Goal: Task Accomplishment & Management: Manage account settings

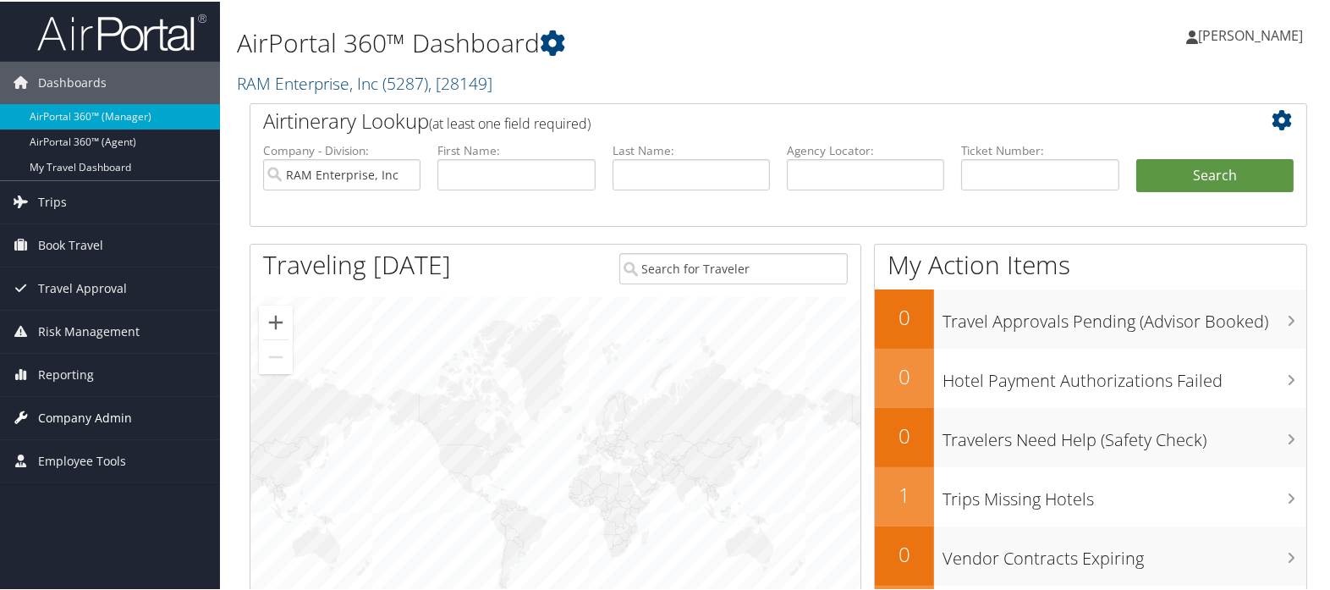
click at [135, 416] on link "Company Admin" at bounding box center [110, 416] width 220 height 42
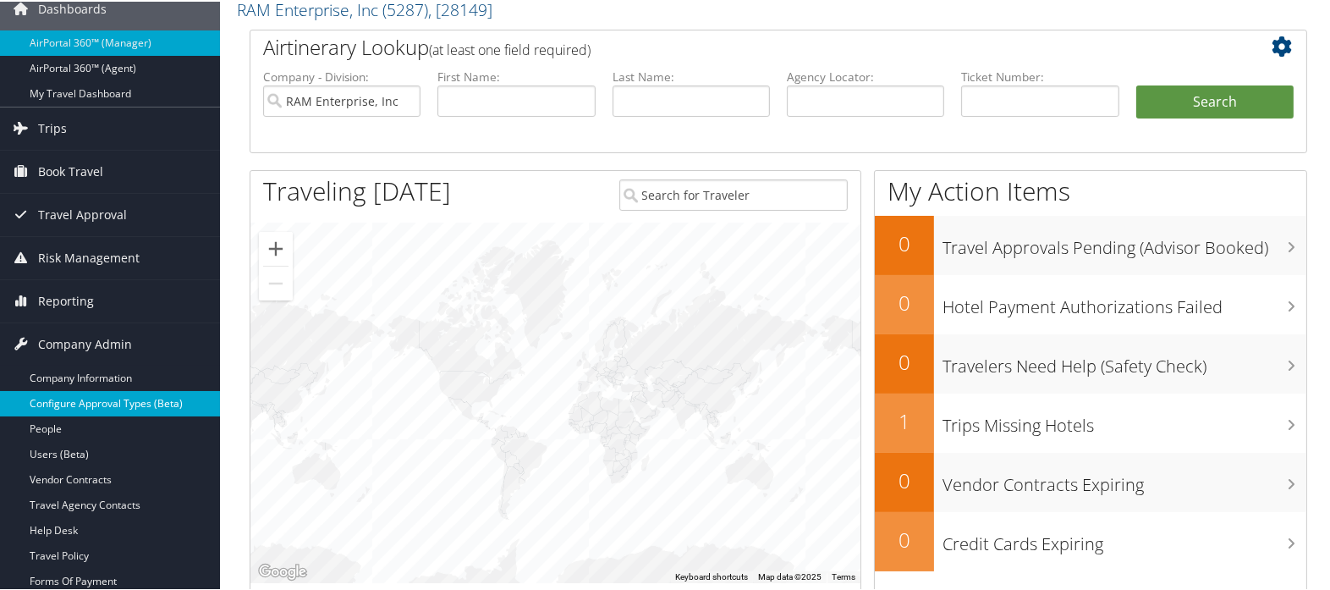
scroll to position [188, 0]
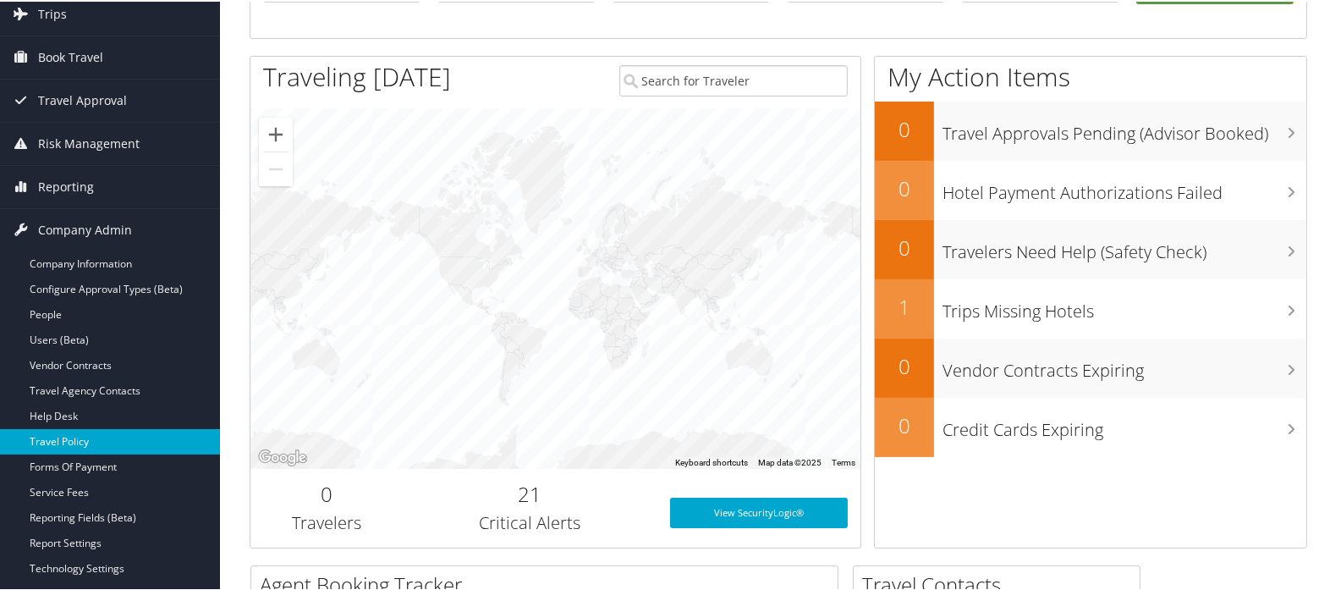
click at [124, 437] on link "Travel Policy" at bounding box center [110, 439] width 220 height 25
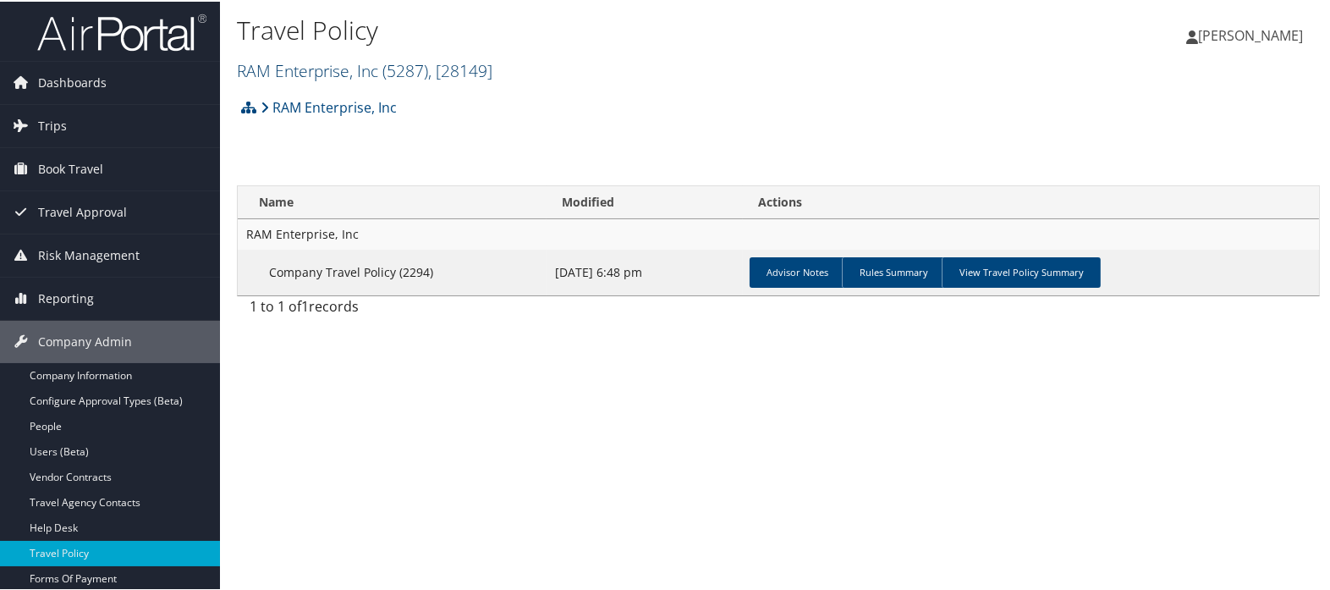
click at [349, 64] on link "RAM Enterprise, Inc ( 5287 ) , [ 28149 ]" at bounding box center [364, 69] width 255 height 23
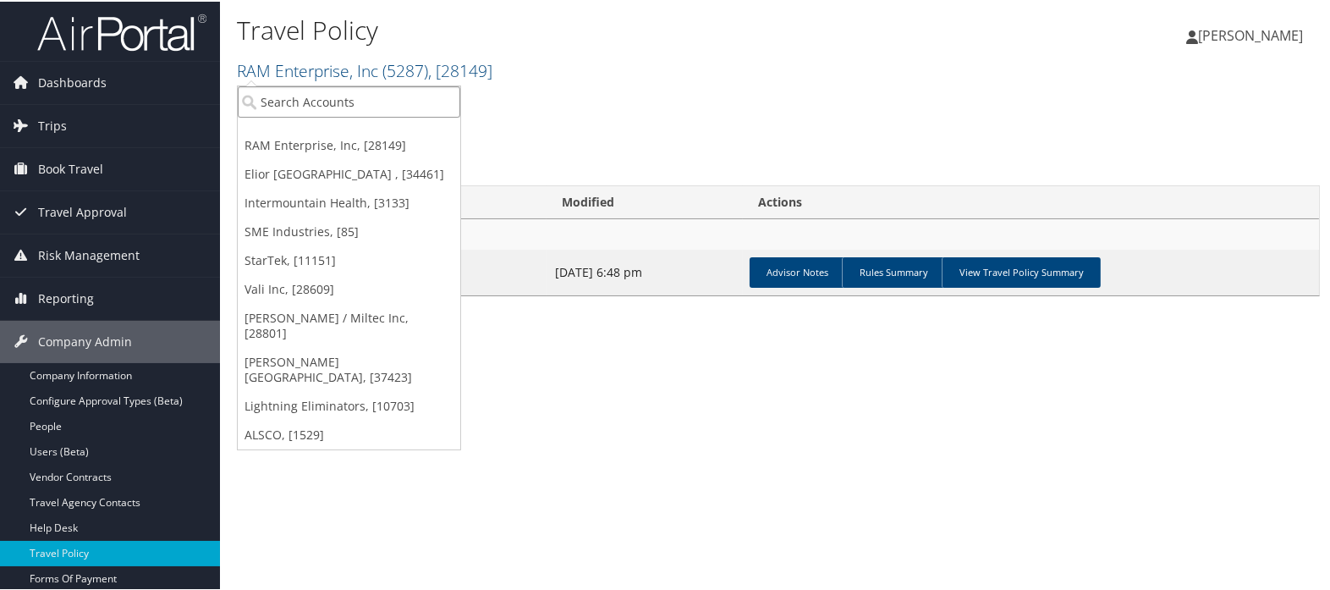
click at [340, 92] on input "search" at bounding box center [349, 100] width 222 height 31
type input "smith"
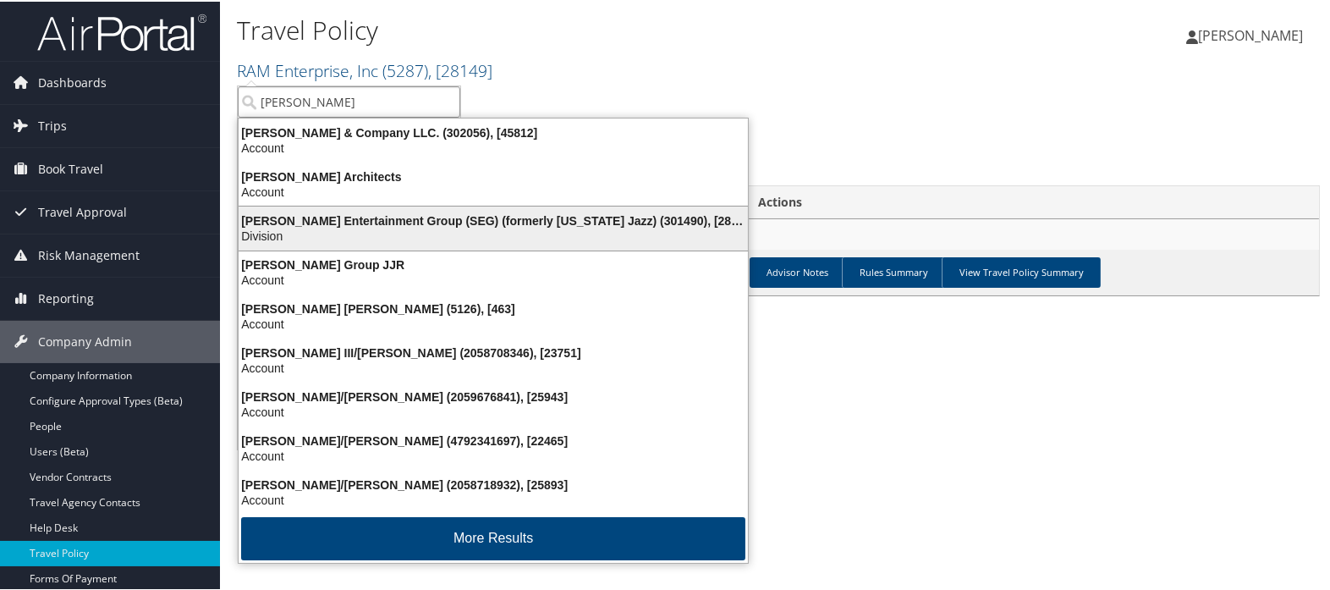
click at [390, 218] on div "Smith Entertainment Group (SEG) (formerly Utah Jazz) (301490), [28775]" at bounding box center [493, 218] width 530 height 15
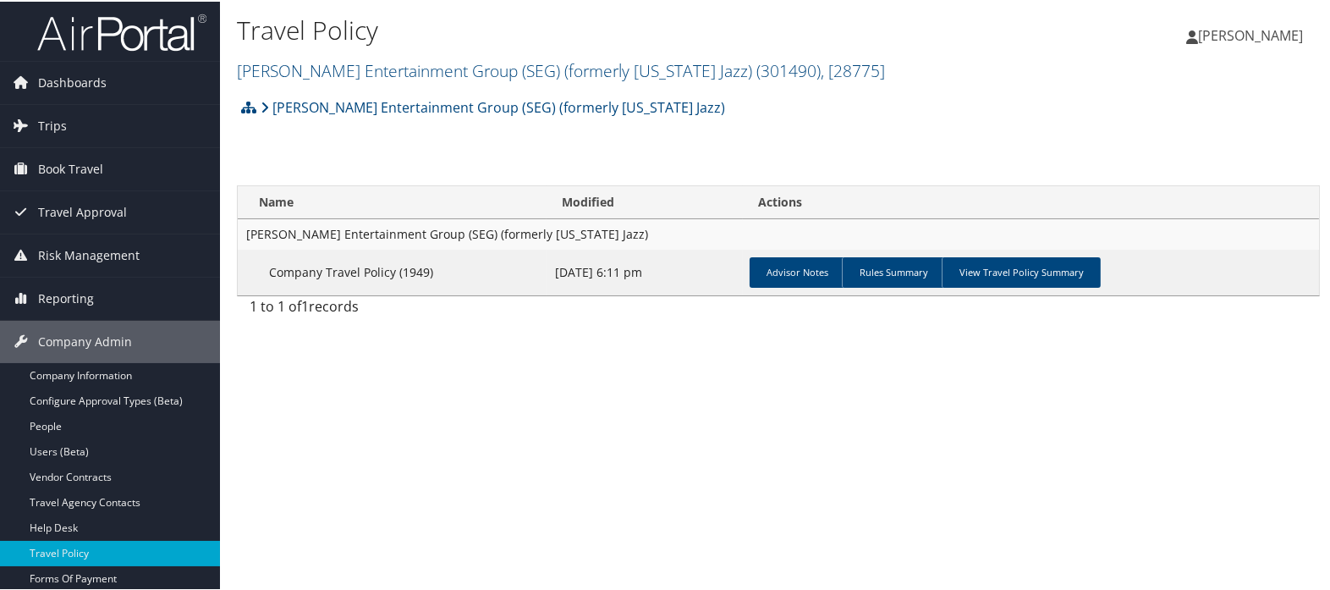
click at [1014, 271] on link "View Travel Policy Summary" at bounding box center [1021, 270] width 159 height 30
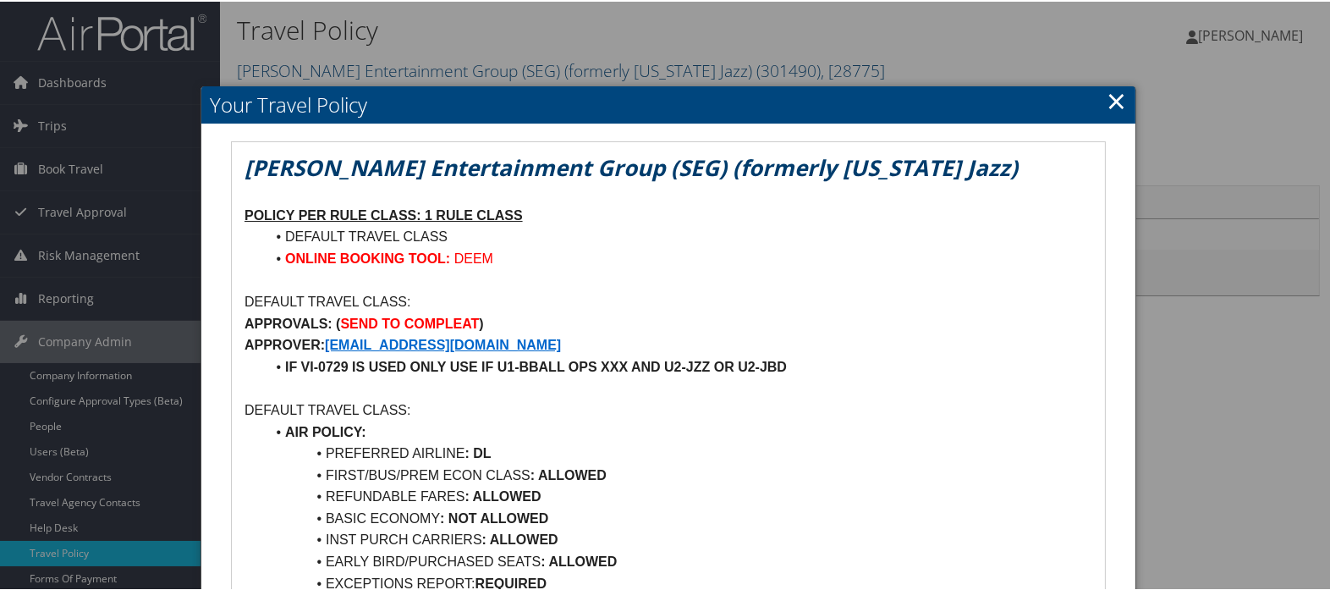
click at [1111, 105] on link "×" at bounding box center [1116, 99] width 19 height 34
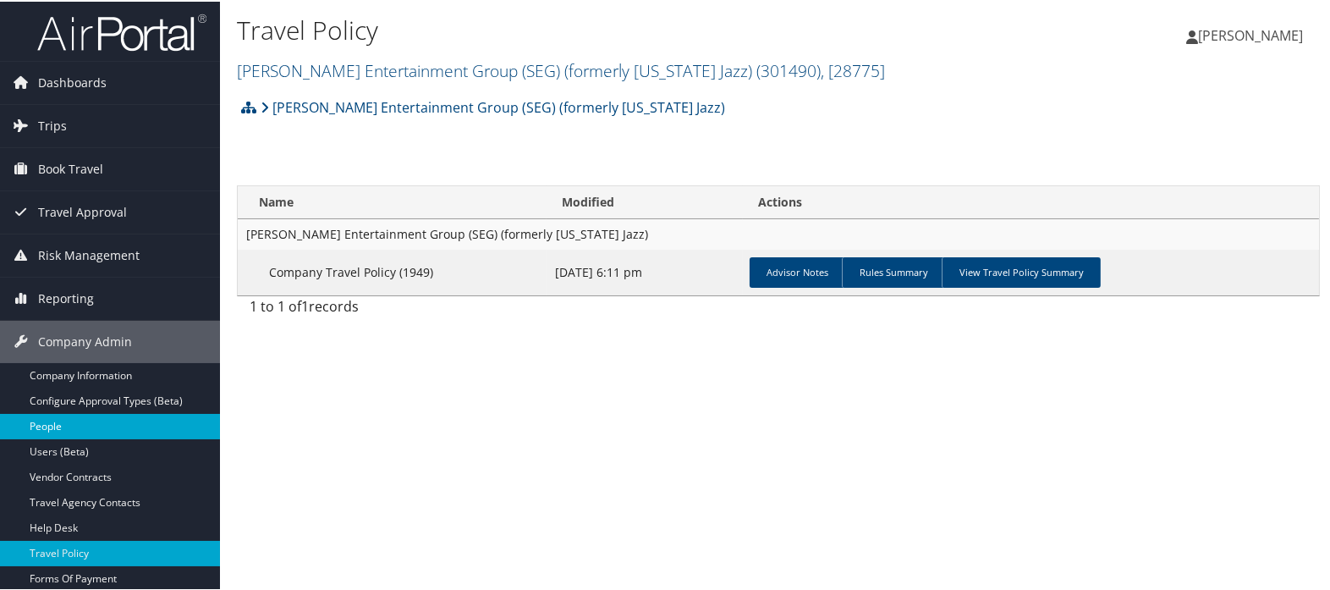
click at [134, 424] on link "People" at bounding box center [110, 424] width 220 height 25
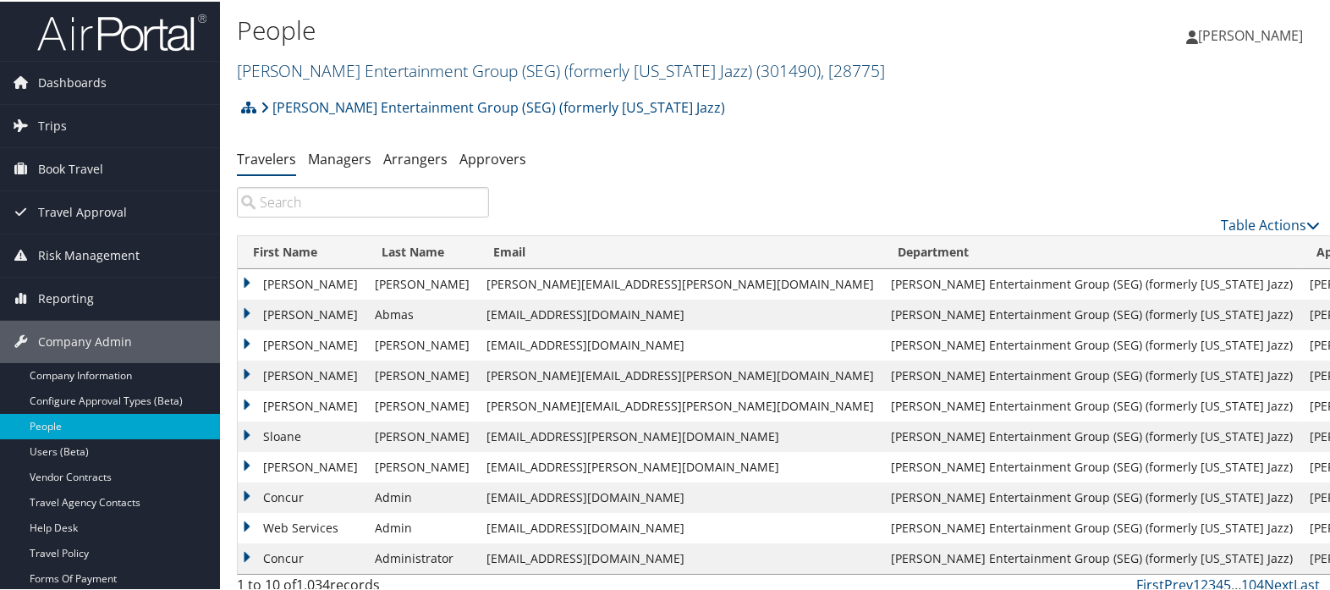
click at [451, 71] on link "Smith Entertainment Group (SEG) (formerly Utah Jazz) ( 301490 ) , [ 28775 ]" at bounding box center [561, 69] width 648 height 23
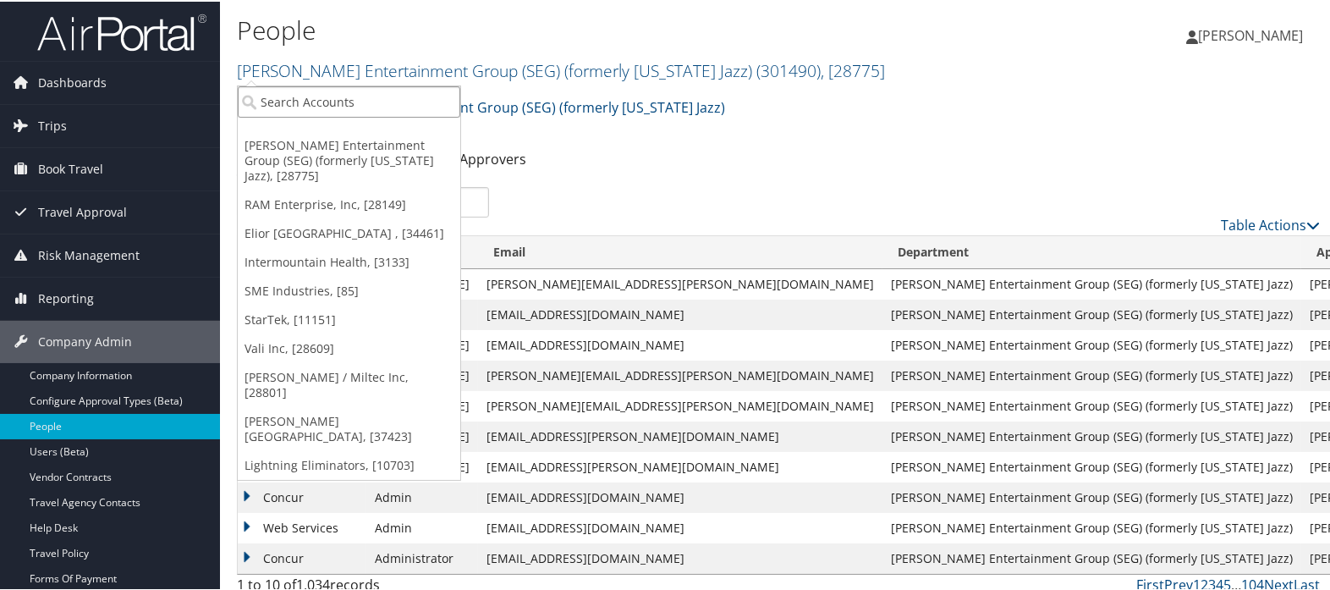
click at [419, 102] on input "search" at bounding box center [349, 100] width 222 height 31
type input "intermo"
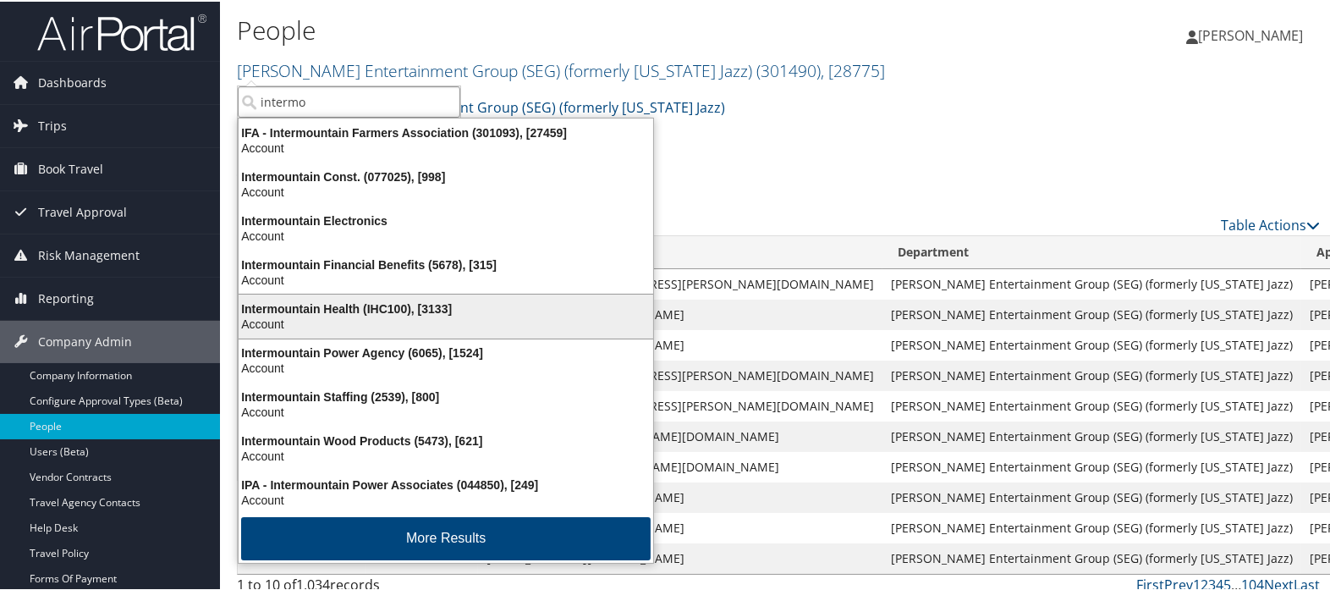
click at [382, 302] on div "Intermountain Health (IHC100), [3133]" at bounding box center [445, 306] width 435 height 15
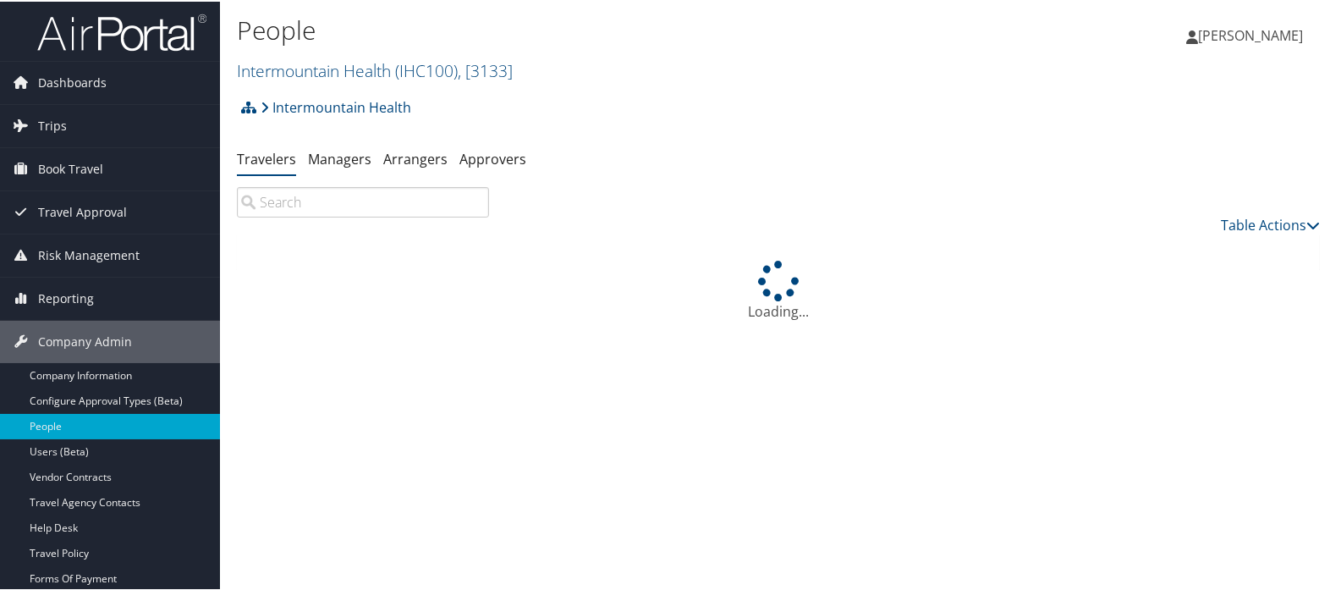
click at [365, 200] on input "search" at bounding box center [363, 200] width 252 height 30
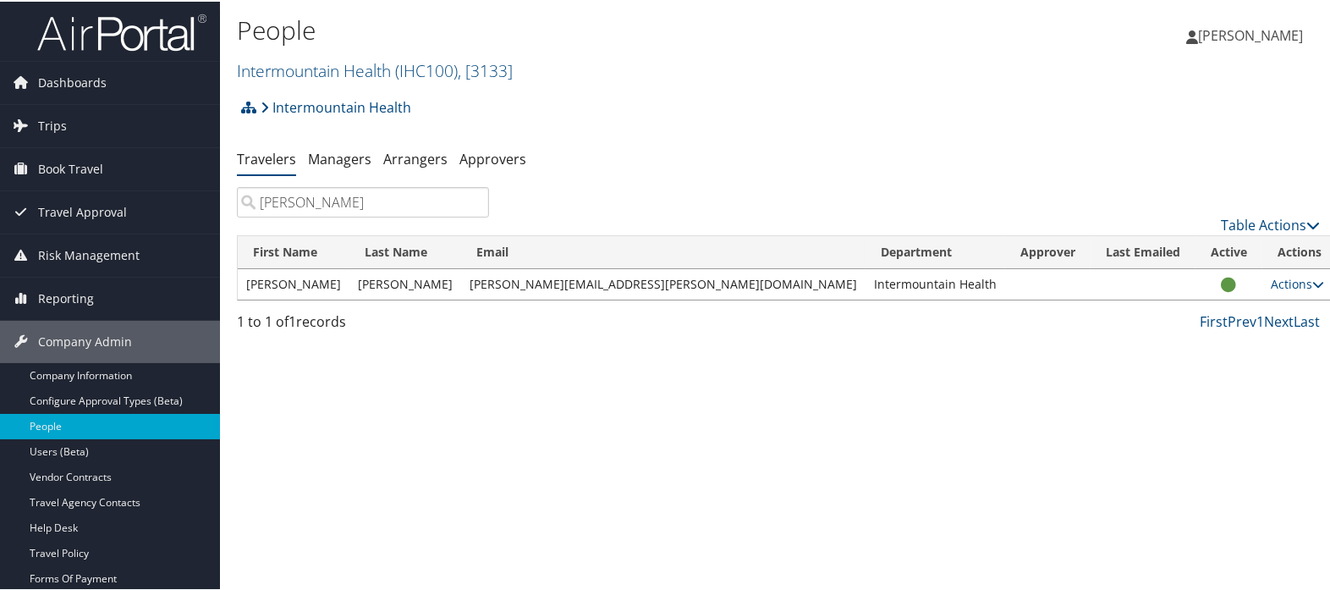
type input "[PERSON_NAME]"
click at [1284, 282] on td "Actions User Settings View Profile User Technology Settings Add Note Edit Notes…" at bounding box center [1299, 282] width 74 height 30
click at [1312, 278] on icon at bounding box center [1318, 283] width 12 height 12
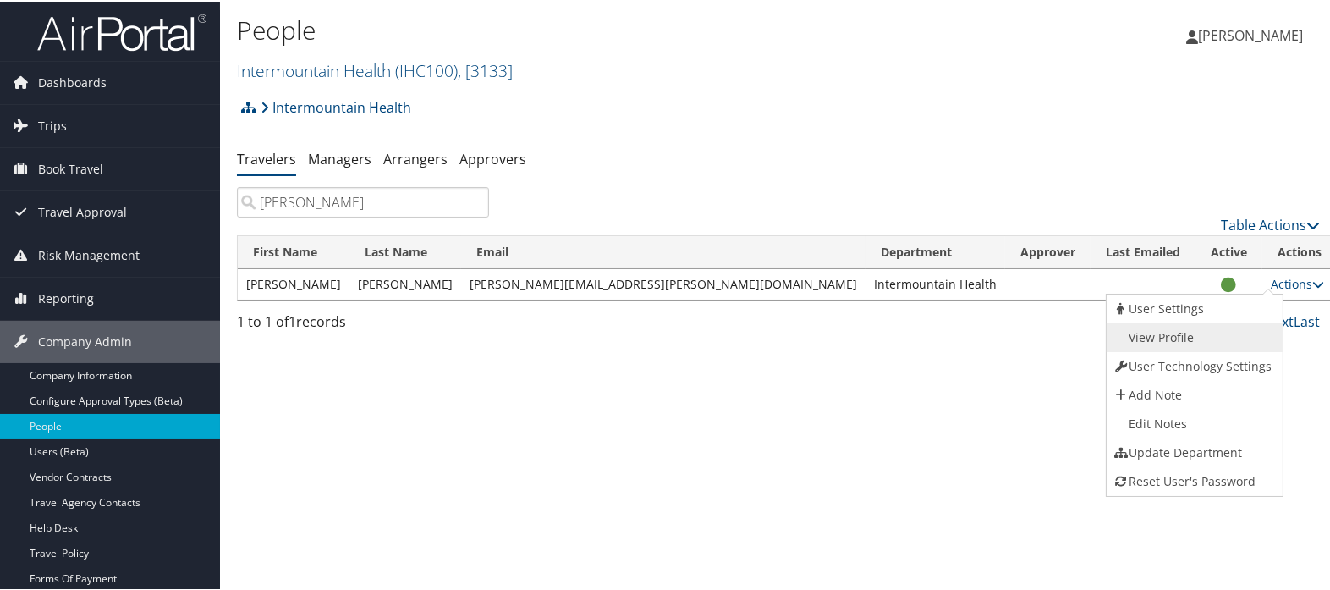
click at [1199, 338] on link "View Profile" at bounding box center [1193, 335] width 172 height 29
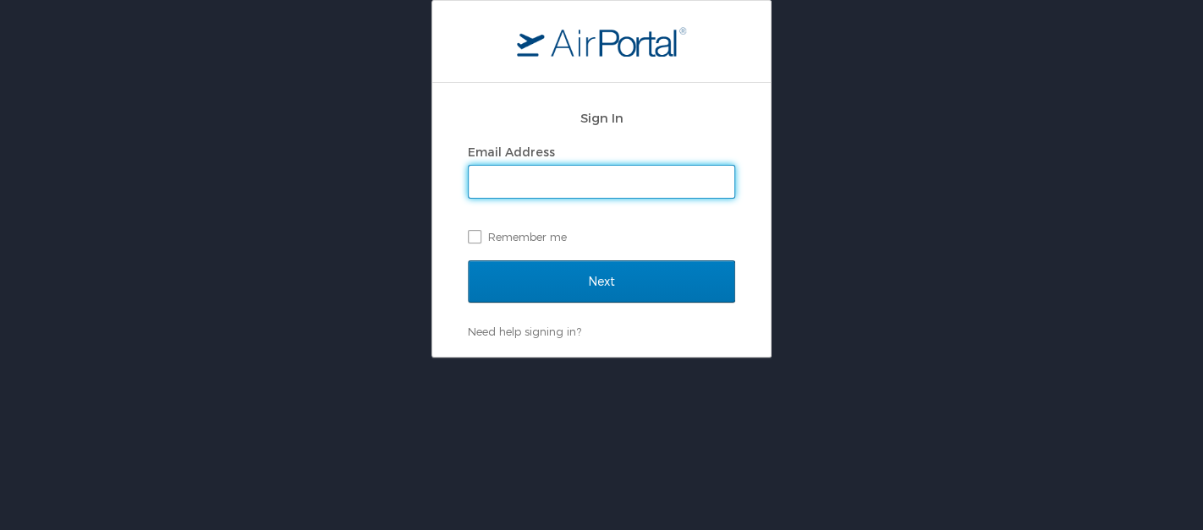
type input "[PERSON_NAME][EMAIL_ADDRESS][PERSON_NAME][DOMAIN_NAME]"
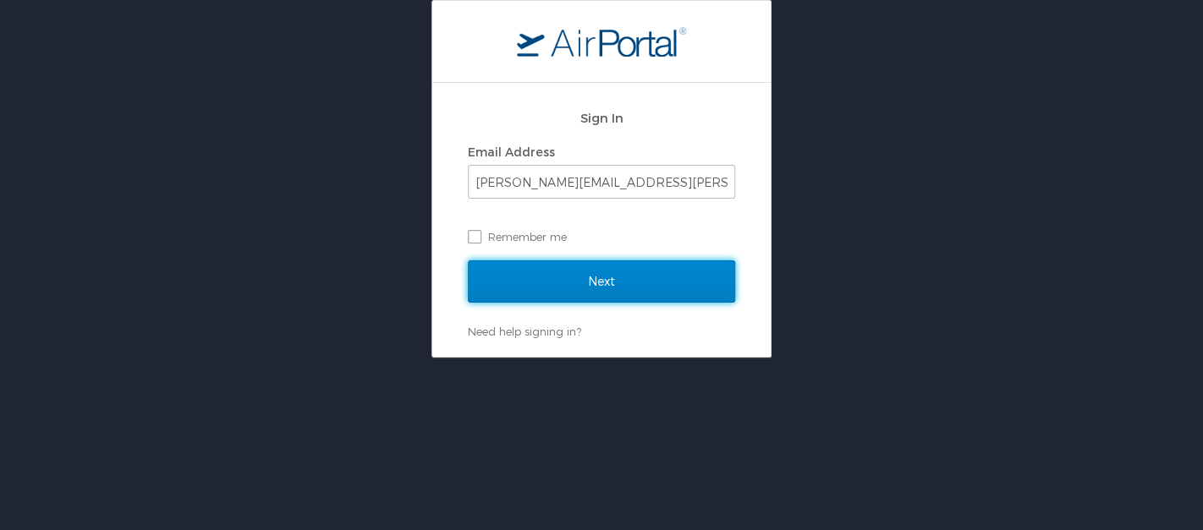
click at [551, 270] on input "Next" at bounding box center [601, 282] width 267 height 42
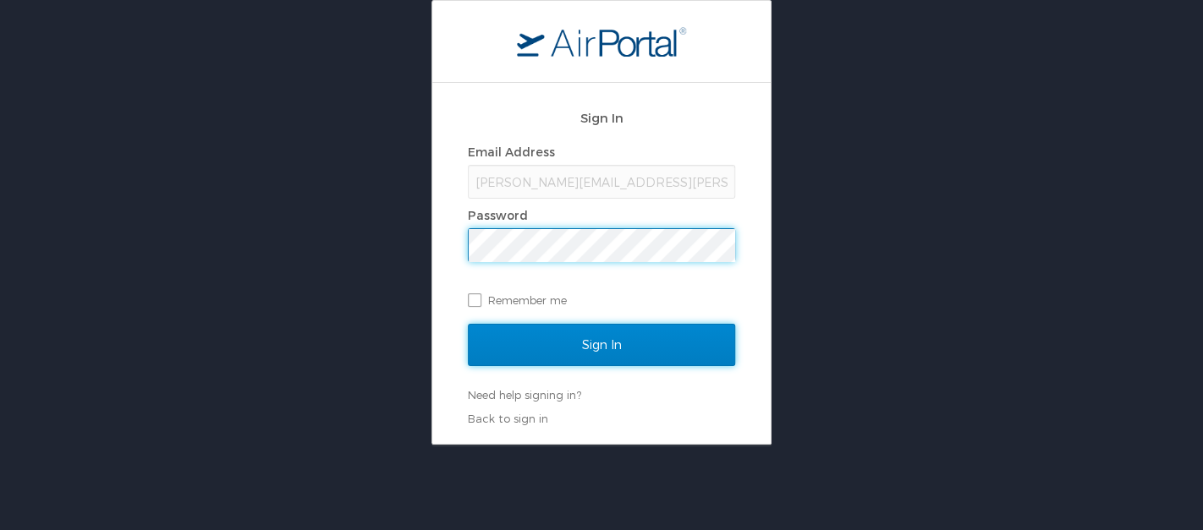
click at [559, 343] on input "Sign In" at bounding box center [601, 345] width 267 height 42
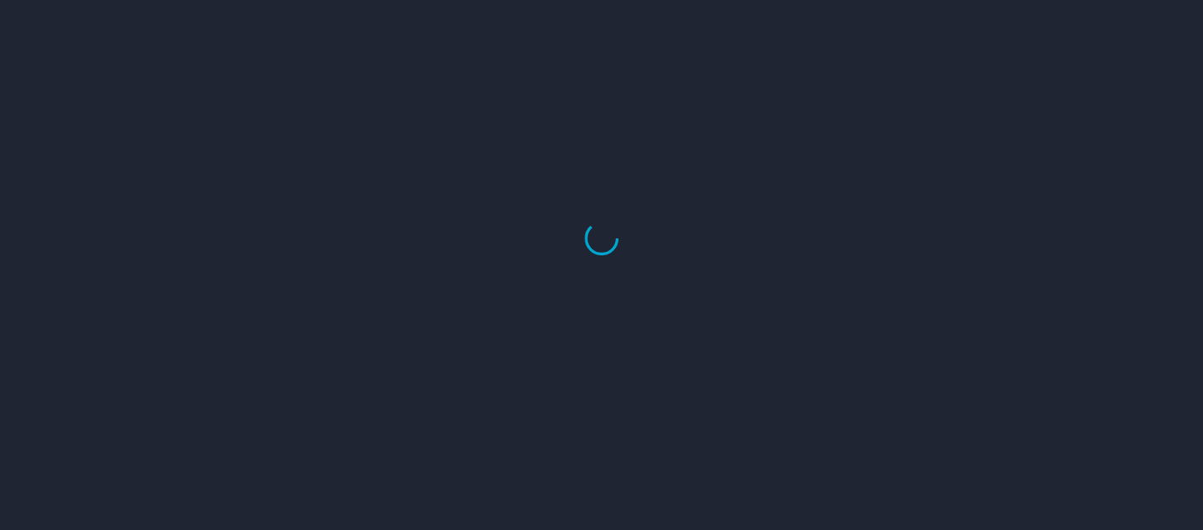
select select "US"
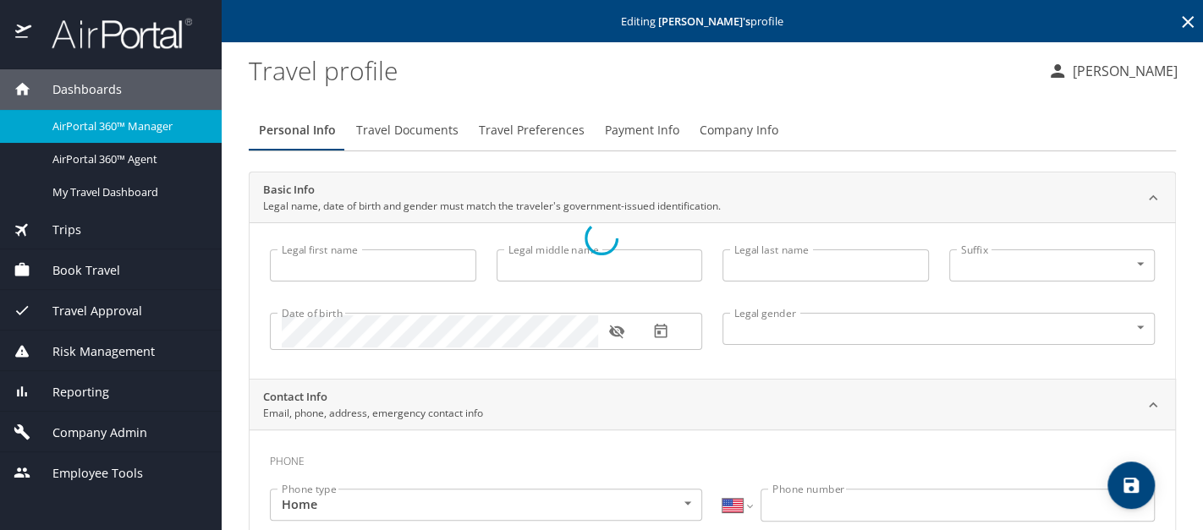
type input "Kendall"
type input "Nelson"
type input "[DEMOGRAPHIC_DATA]"
type input "Patrick"
type input "Nelson"
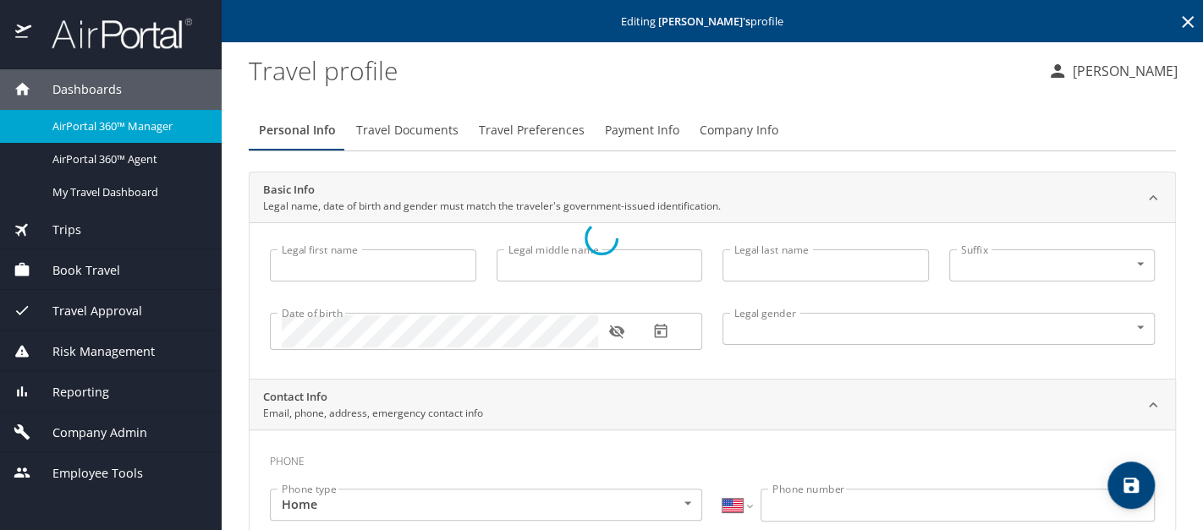
type input "(307) 690-4725"
select select "US"
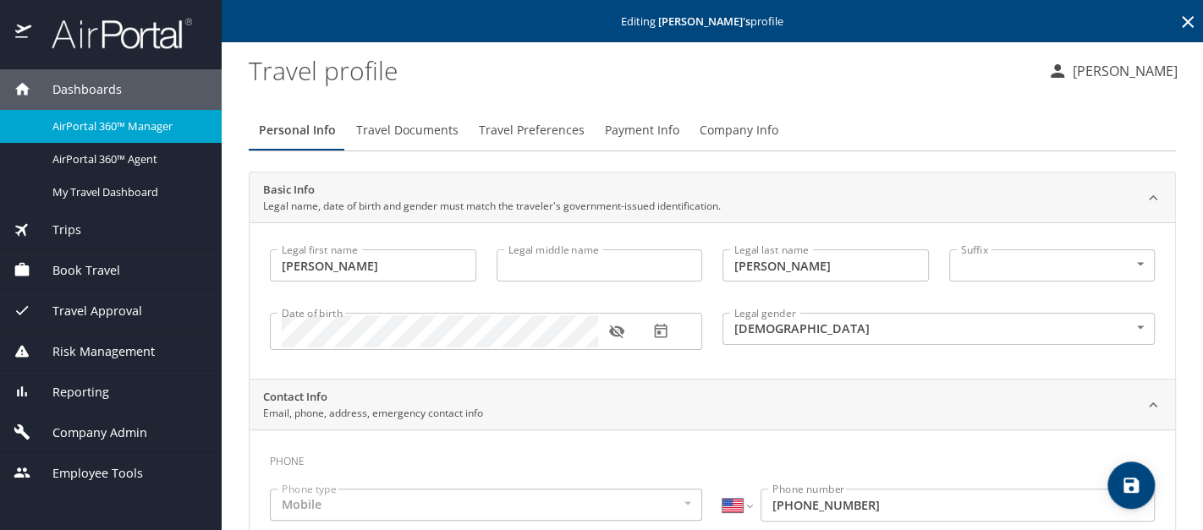
click at [635, 129] on span "Payment Info" at bounding box center [642, 130] width 74 height 21
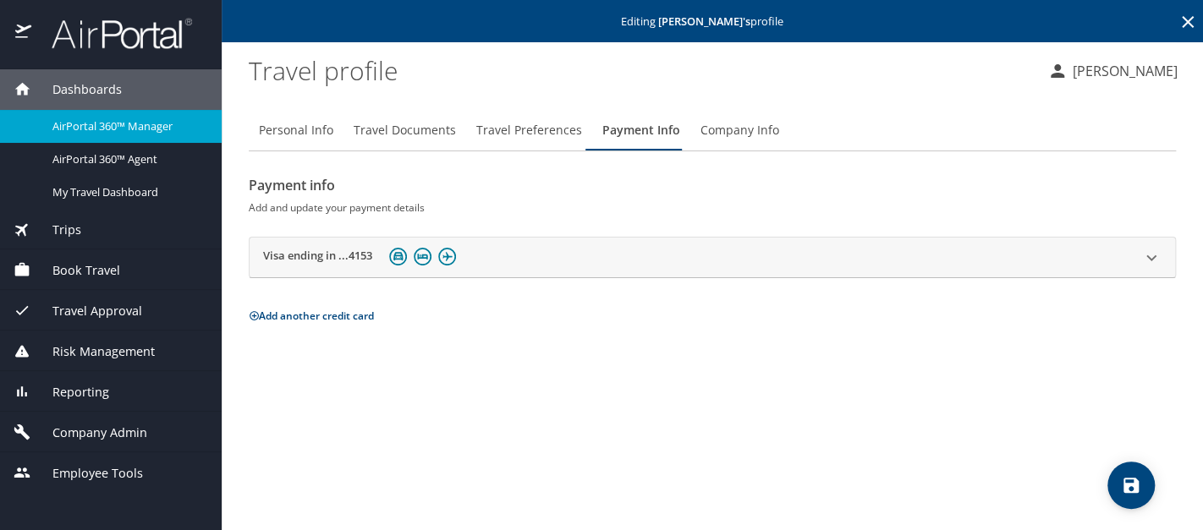
click at [1149, 254] on icon at bounding box center [1151, 258] width 20 height 20
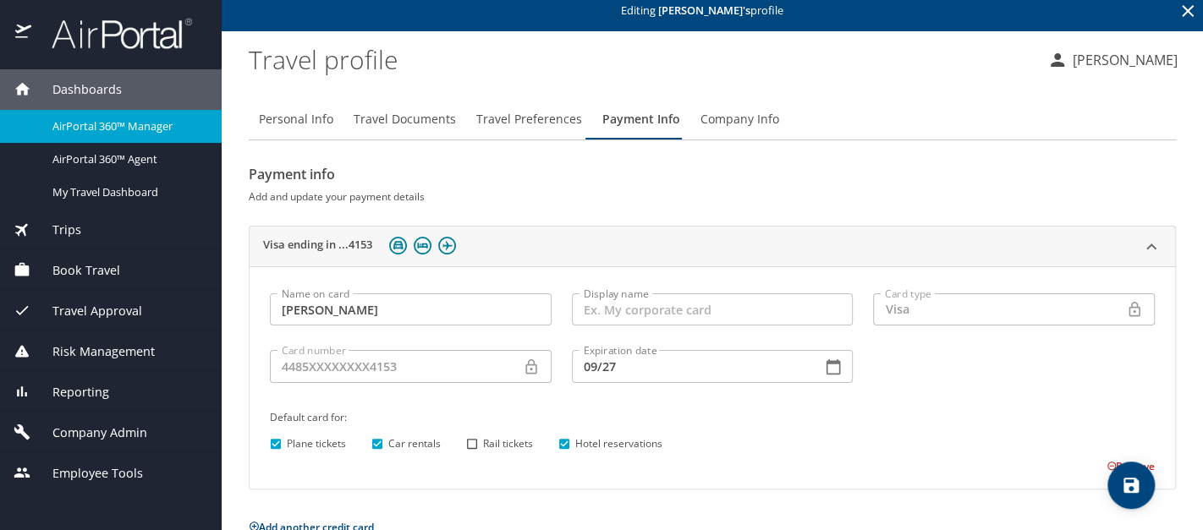
scroll to position [43, 0]
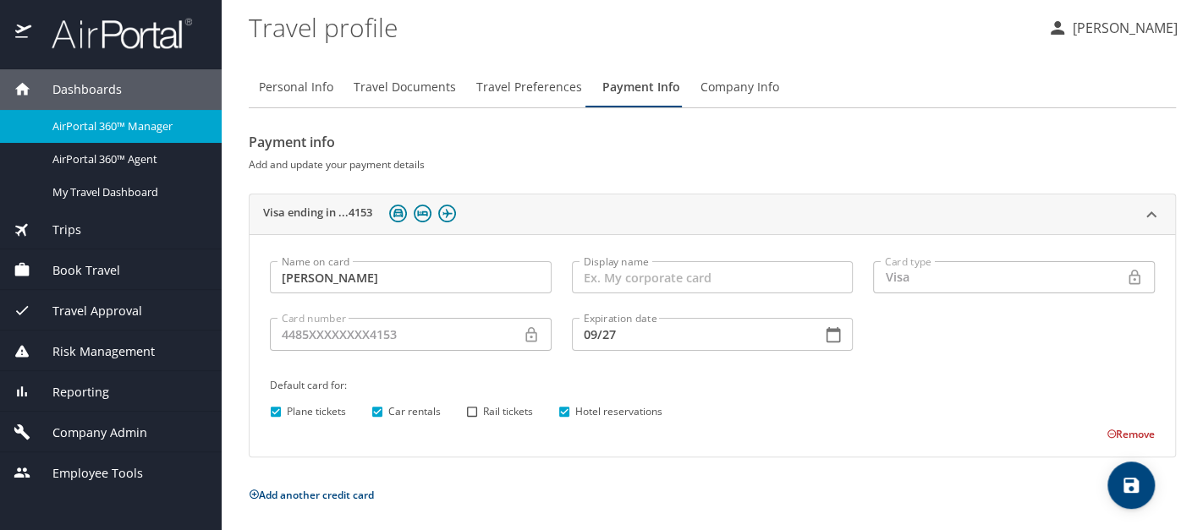
click at [1107, 430] on button "Remove" at bounding box center [1131, 434] width 48 height 14
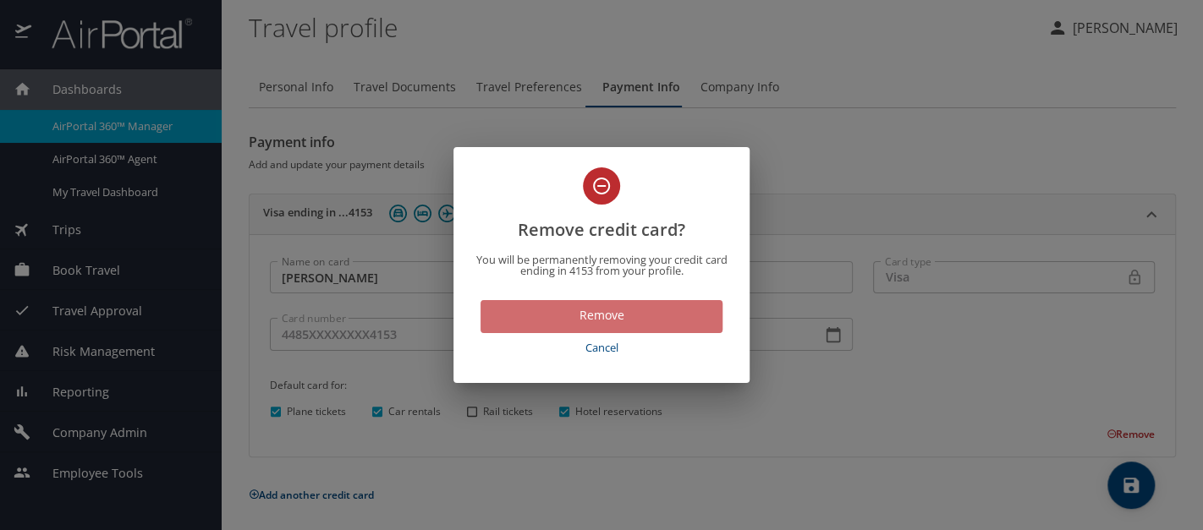
click at [563, 314] on span "Remove" at bounding box center [601, 315] width 215 height 21
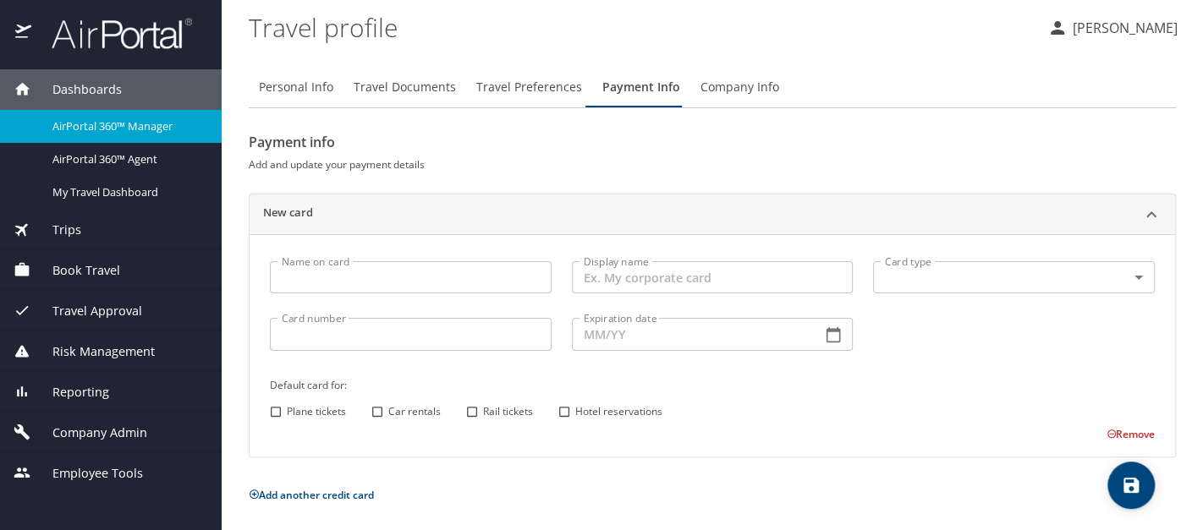
click at [294, 492] on button "Add another credit card" at bounding box center [311, 495] width 125 height 14
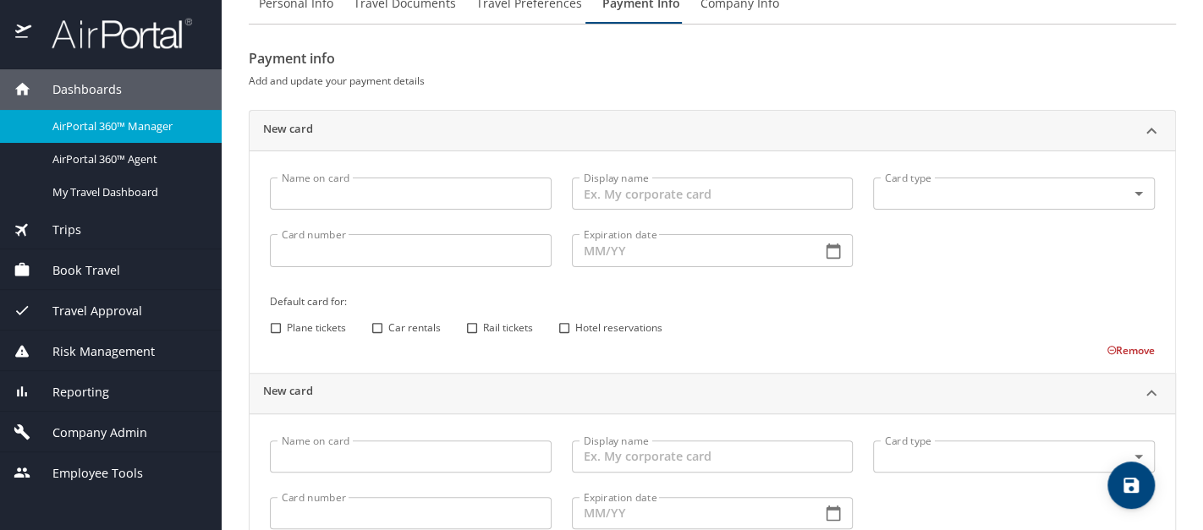
scroll to position [305, 0]
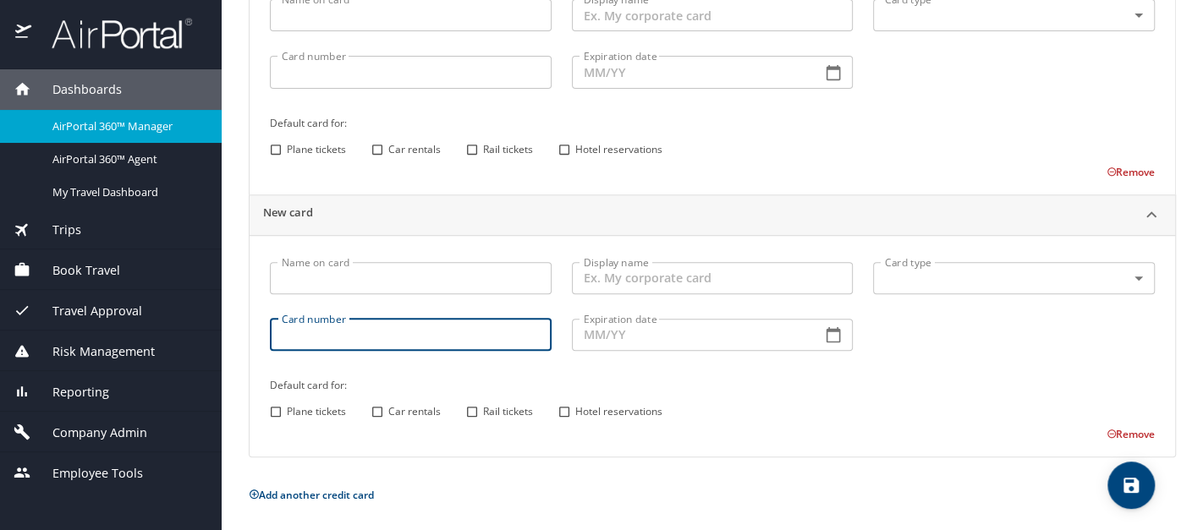
click at [305, 334] on input "Card number" at bounding box center [411, 335] width 282 height 32
paste input "4485 5910 0366 7395"
type 7395 "4485 5910 0366 7395"
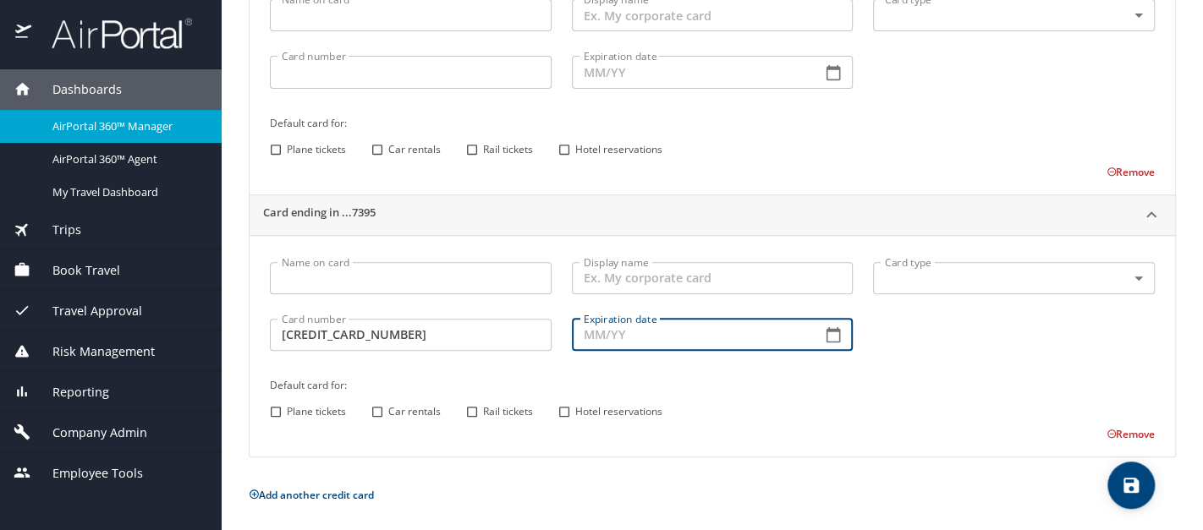
click at [614, 332] on input "Expiration date" at bounding box center [690, 335] width 237 height 32
type input "09/27"
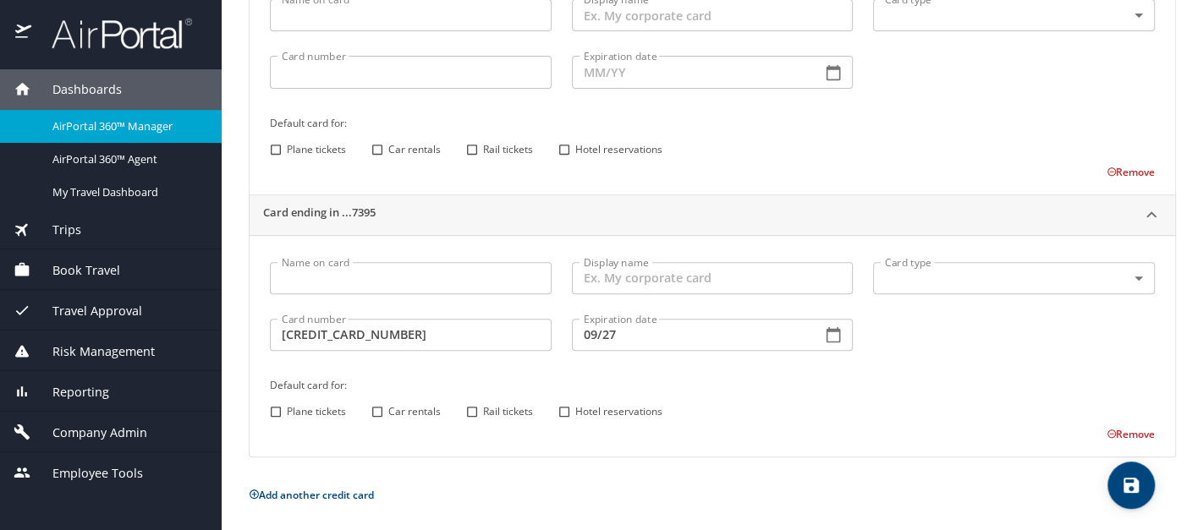
click at [272, 411] on input "Plane tickets" at bounding box center [276, 412] width 22 height 22
checkbox input "true"
click at [567, 410] on input "Hotel reservations" at bounding box center [564, 412] width 22 height 22
checkbox input "true"
click at [1132, 485] on icon "save" at bounding box center [1130, 485] width 15 height 15
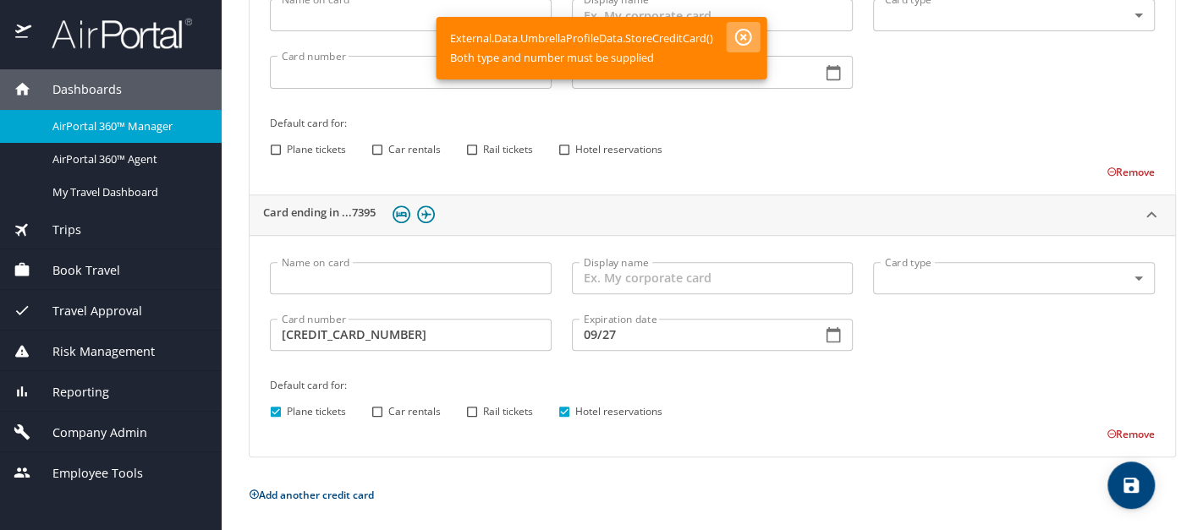
click at [741, 34] on icon "button" at bounding box center [743, 37] width 17 height 17
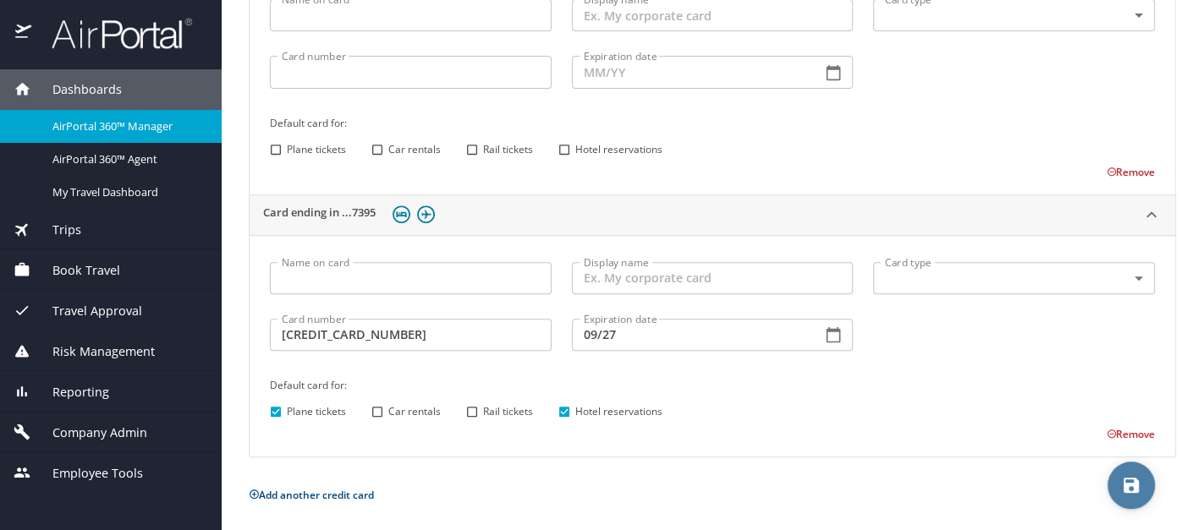
click at [1115, 487] on span "save" at bounding box center [1130, 485] width 47 height 20
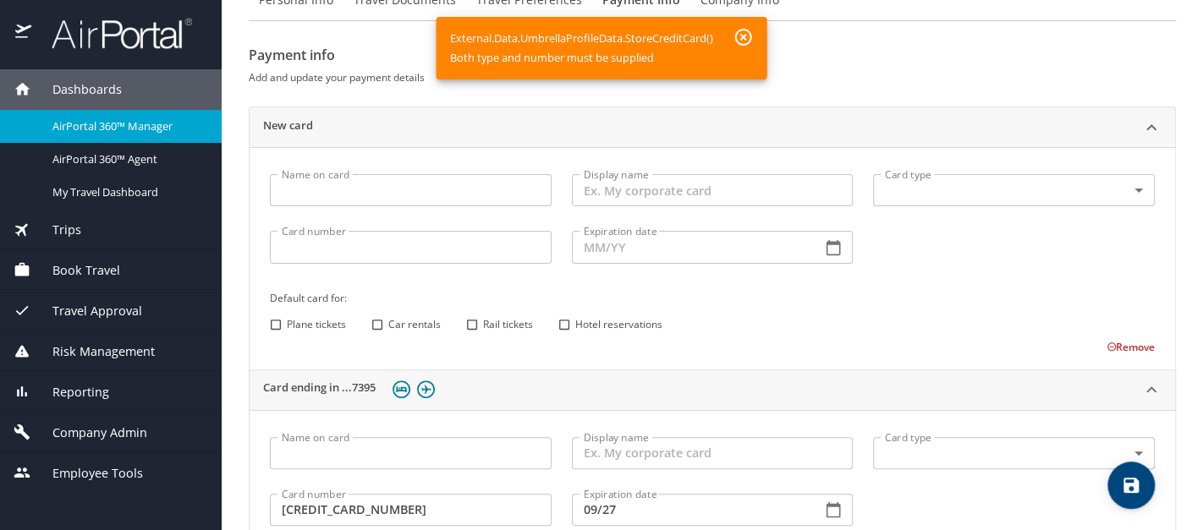
scroll to position [0, 0]
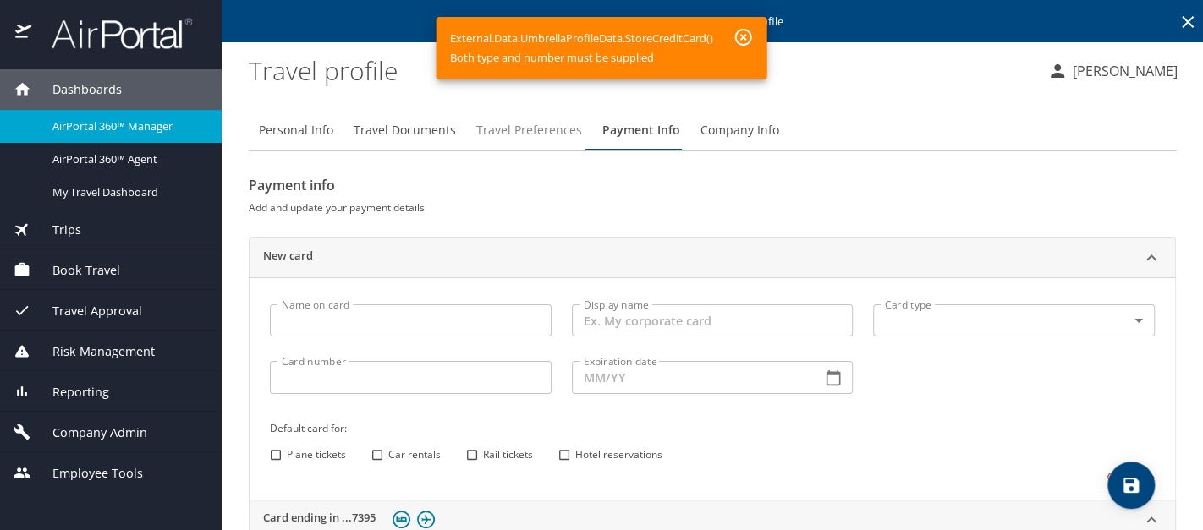
click at [532, 128] on span "Travel Preferences" at bounding box center [529, 130] width 106 height 21
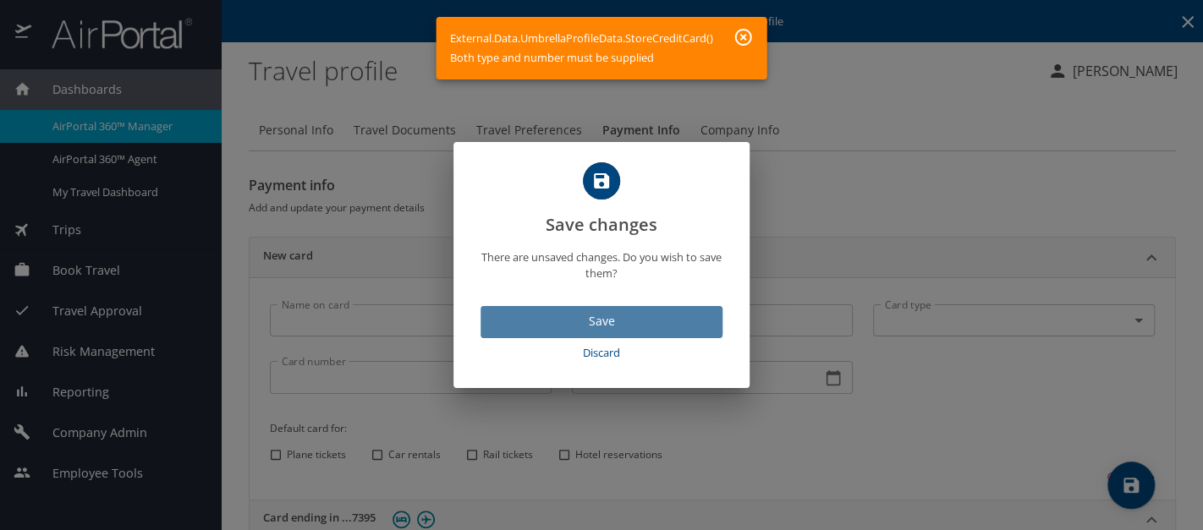
click at [608, 325] on span "Save" at bounding box center [601, 321] width 215 height 21
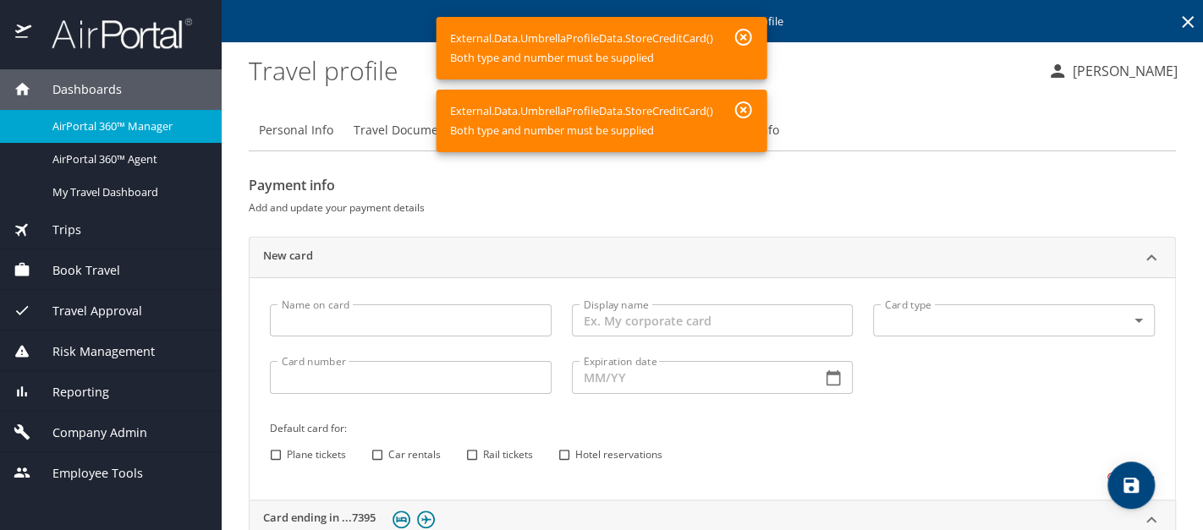
drag, startPoint x: 741, startPoint y: 116, endPoint x: 741, endPoint y: 88, distance: 27.9
click at [741, 115] on icon "button" at bounding box center [743, 110] width 20 height 20
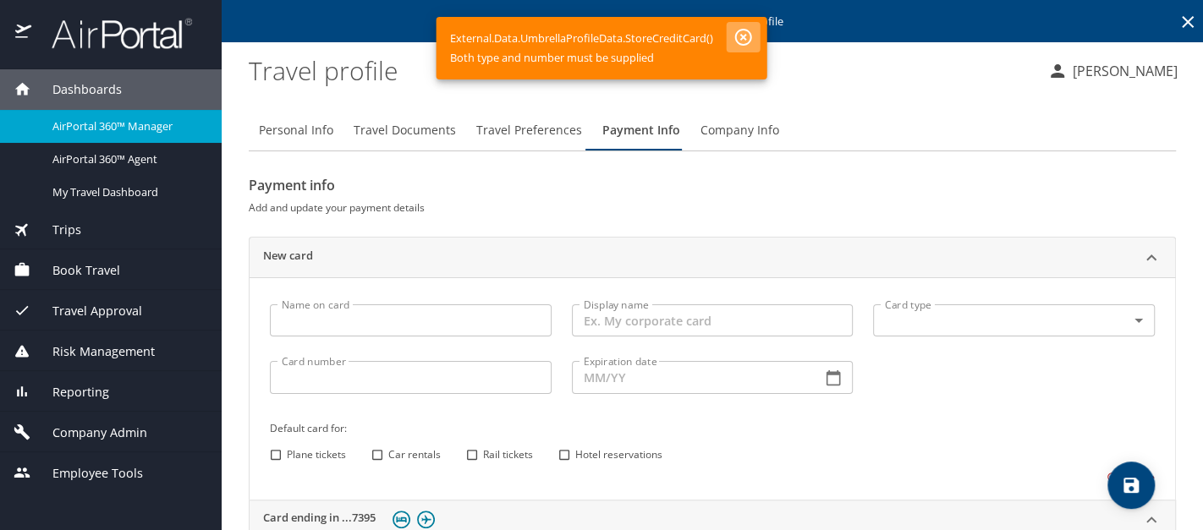
click at [746, 38] on icon "button" at bounding box center [743, 37] width 20 height 20
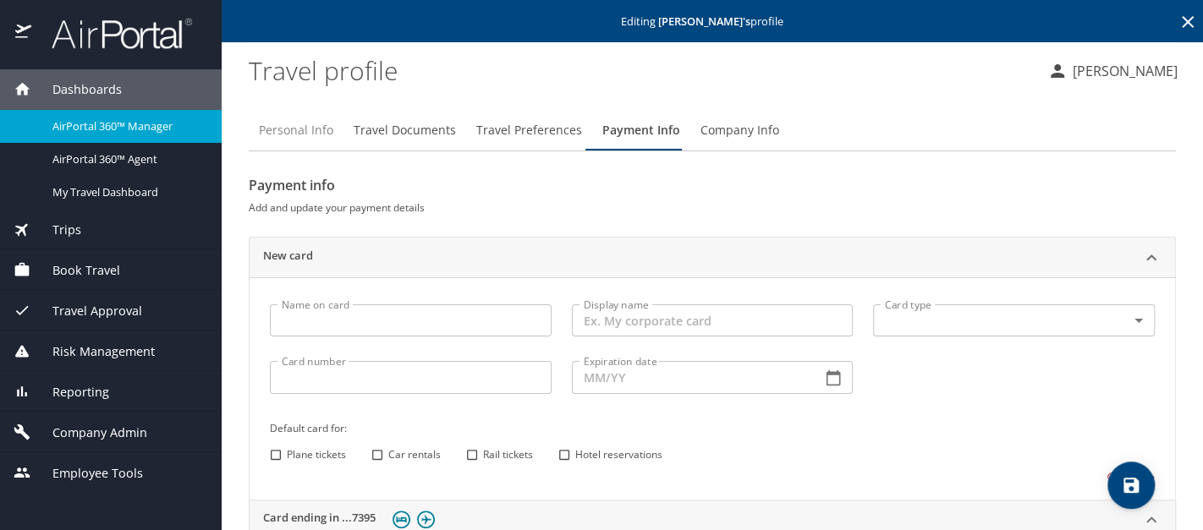
click at [280, 136] on span "Personal Info" at bounding box center [296, 130] width 74 height 21
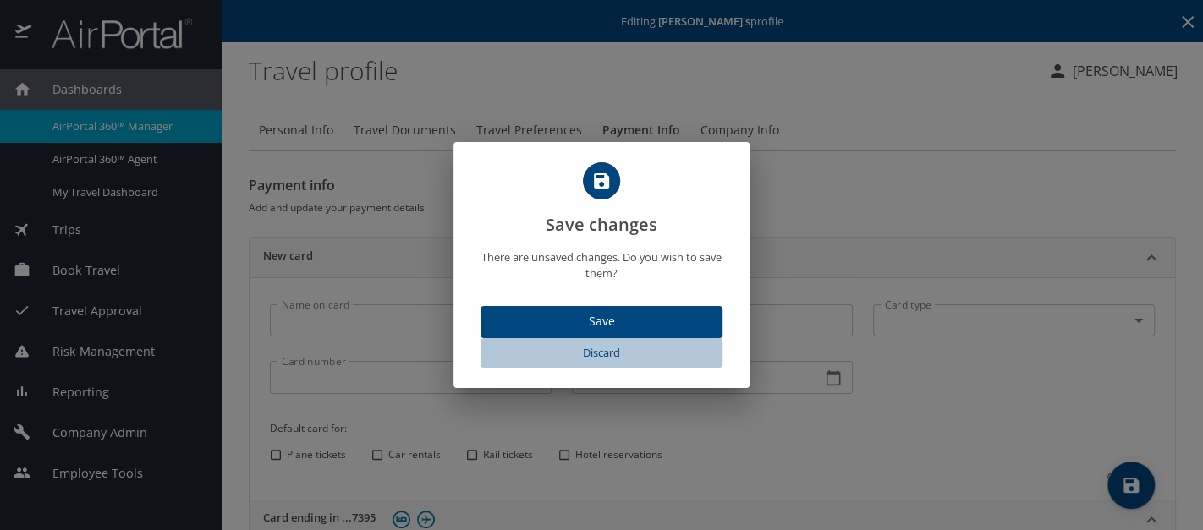
click at [594, 354] on span "Discard" at bounding box center [601, 352] width 228 height 19
select select "US"
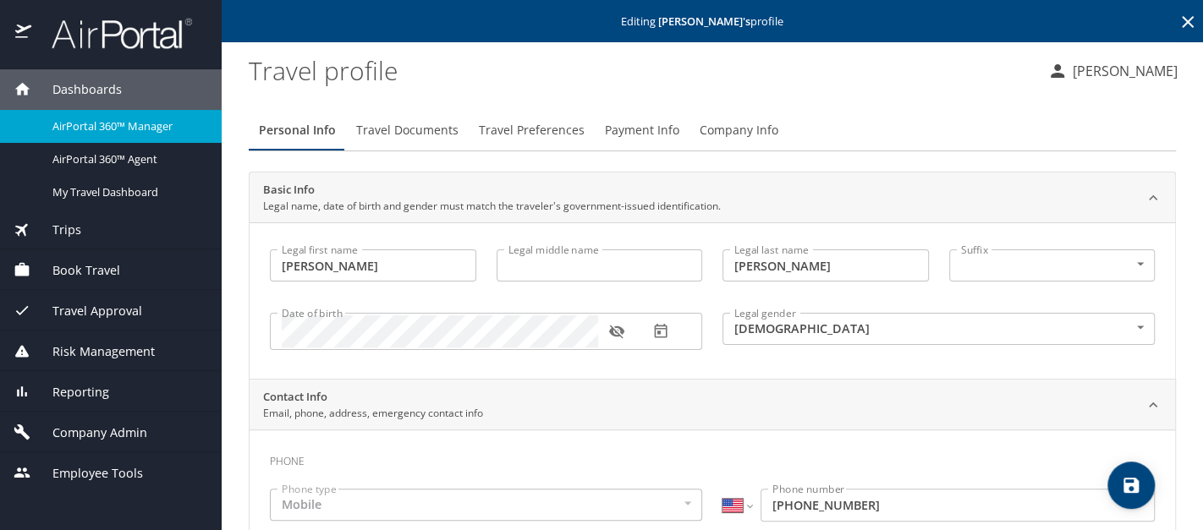
click at [623, 125] on span "Payment Info" at bounding box center [642, 130] width 74 height 21
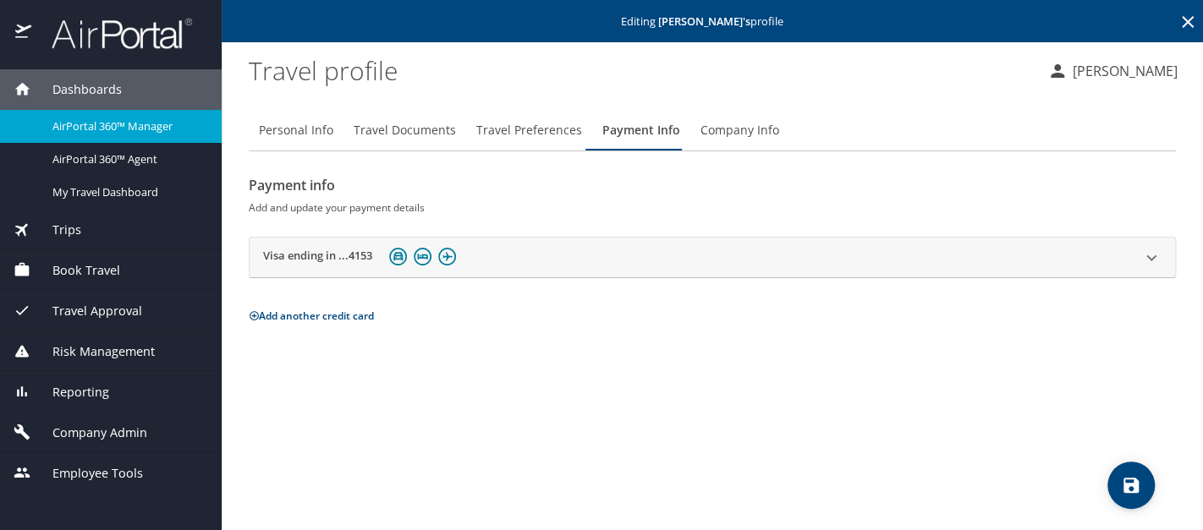
click at [1142, 245] on div at bounding box center [1151, 258] width 41 height 41
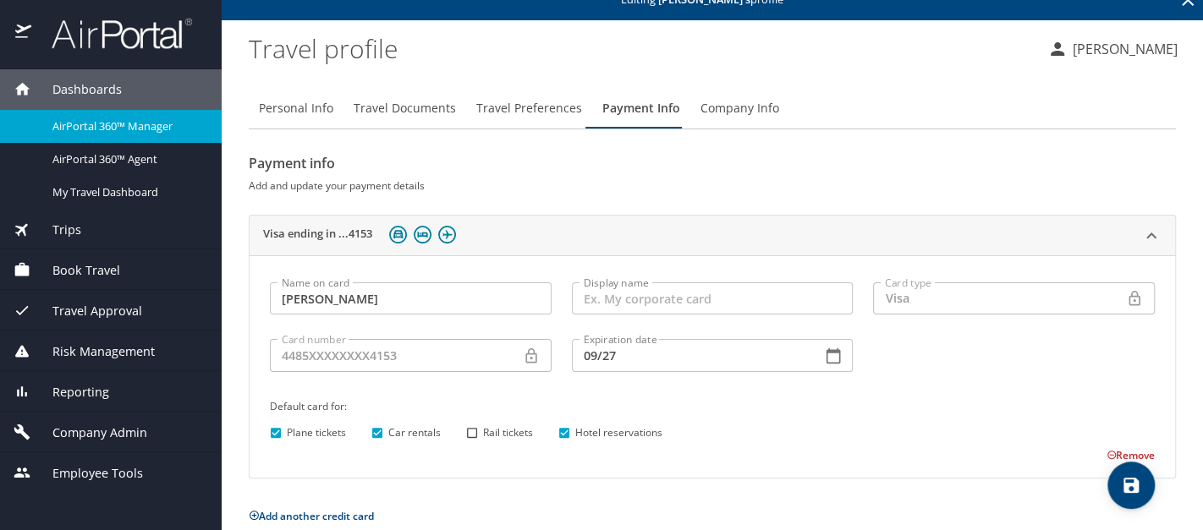
scroll to position [43, 0]
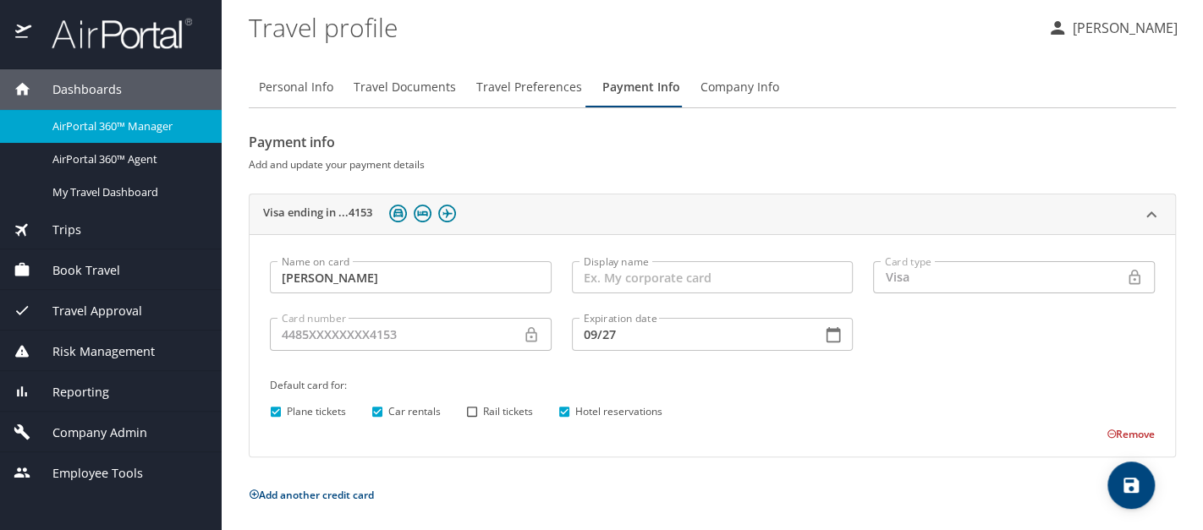
click at [303, 494] on button "Add another credit card" at bounding box center [311, 495] width 125 height 14
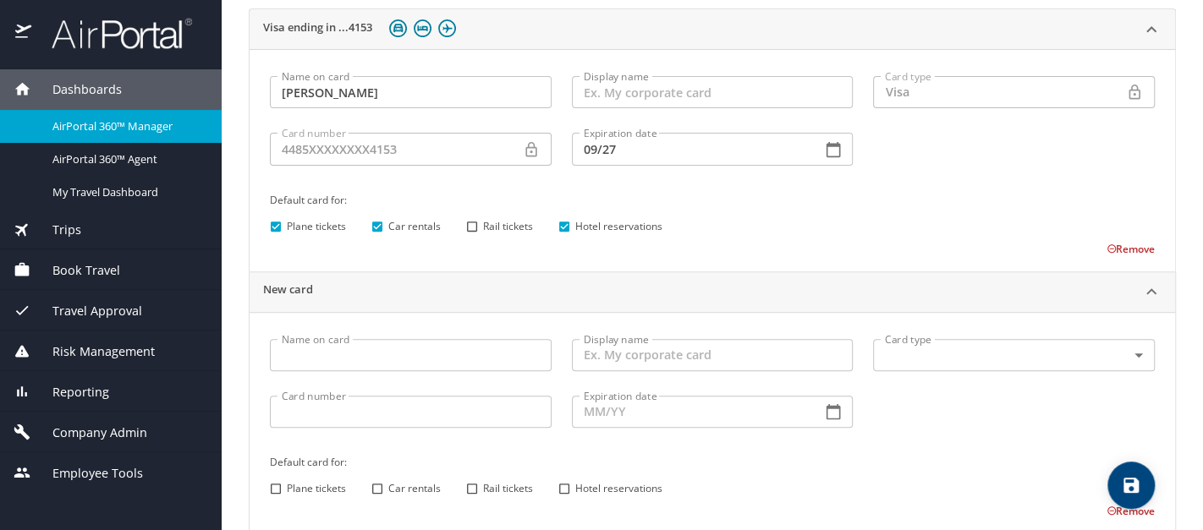
scroll to position [297, 0]
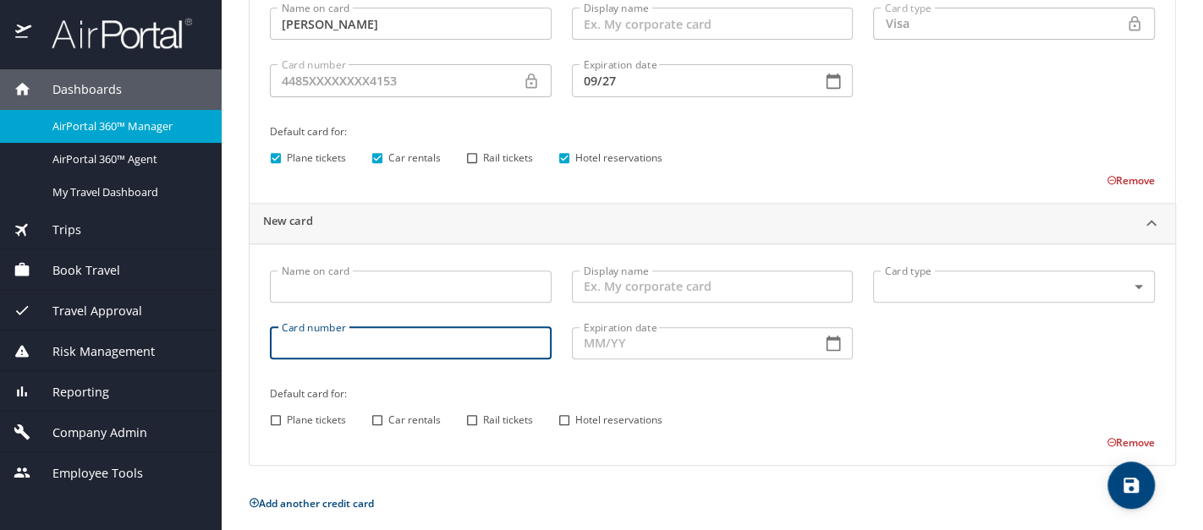
click at [357, 341] on input "Card number" at bounding box center [411, 343] width 282 height 32
type input "4485591003667395"
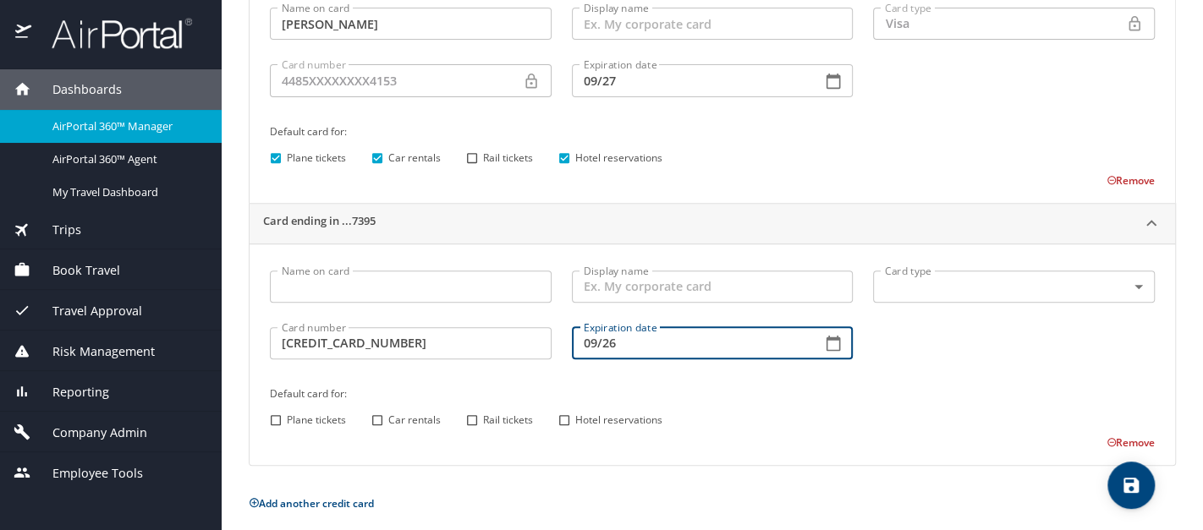
type input "09/26"
click at [1137, 487] on icon "save" at bounding box center [1130, 485] width 15 height 15
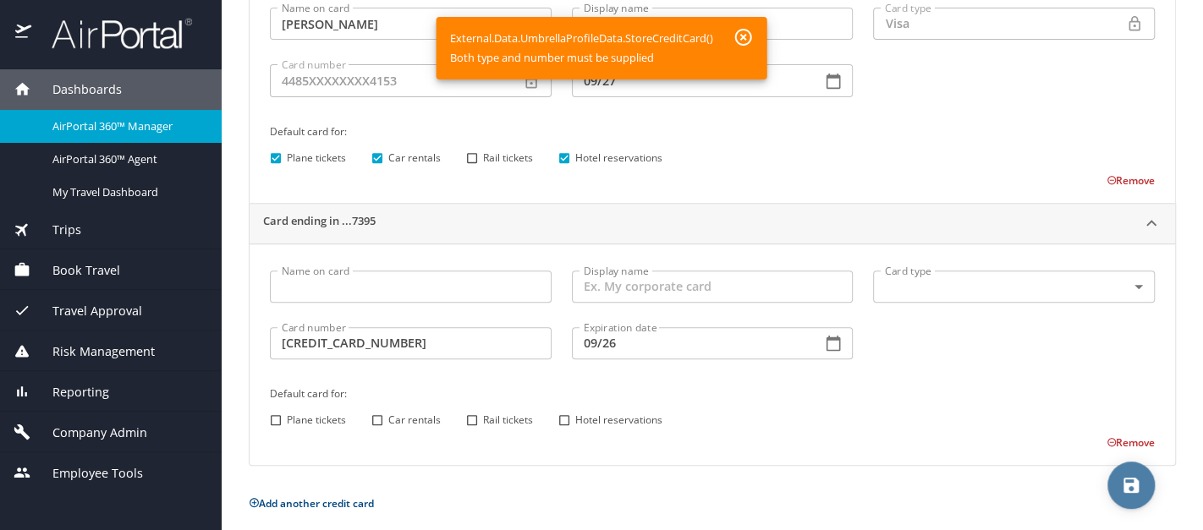
click at [1126, 495] on icon "save" at bounding box center [1131, 485] width 20 height 20
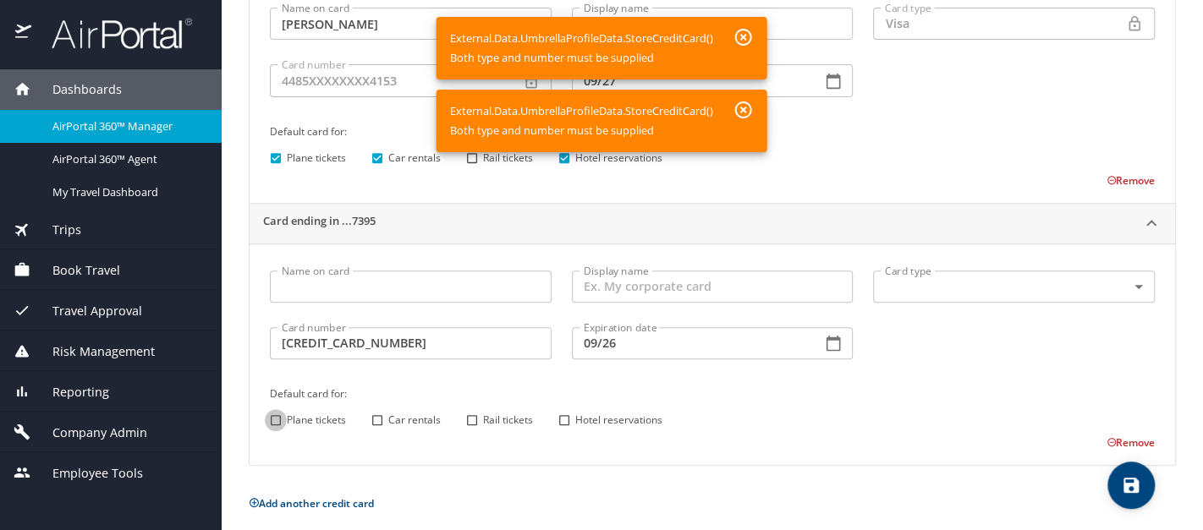
click at [272, 419] on input "Plane tickets" at bounding box center [276, 420] width 22 height 22
click at [277, 420] on input "Plane tickets" at bounding box center [276, 420] width 22 height 22
checkbox input "false"
click at [559, 418] on input "Hotel reservations" at bounding box center [564, 420] width 22 height 22
checkbox input "true"
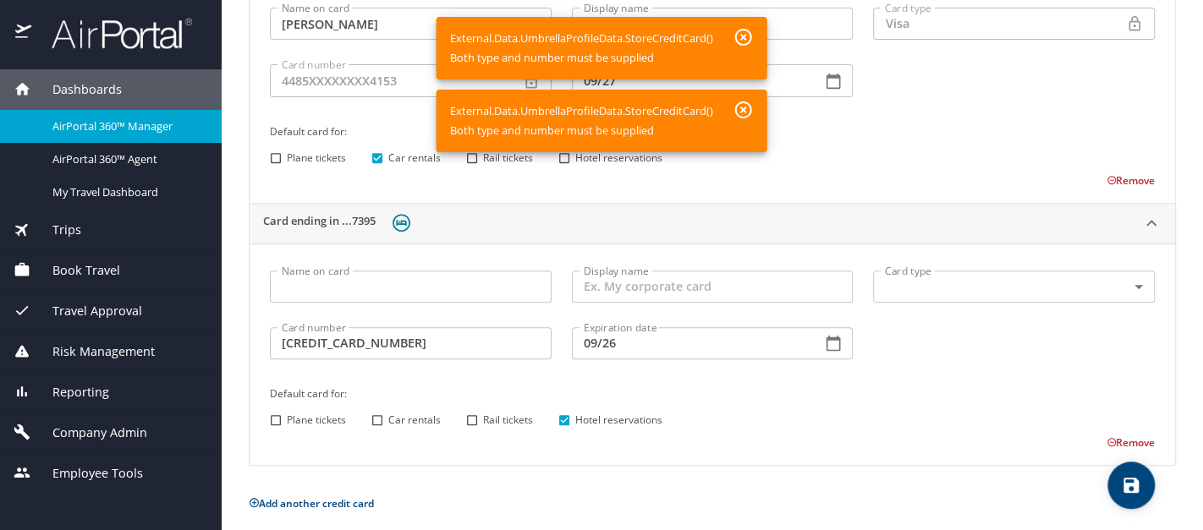
drag, startPoint x: 376, startPoint y: 417, endPoint x: 340, endPoint y: 417, distance: 35.5
click at [376, 417] on input "Car rentals" at bounding box center [377, 420] width 22 height 22
checkbox input "true"
click at [282, 419] on input "Plane tickets" at bounding box center [276, 420] width 22 height 22
checkbox input "true"
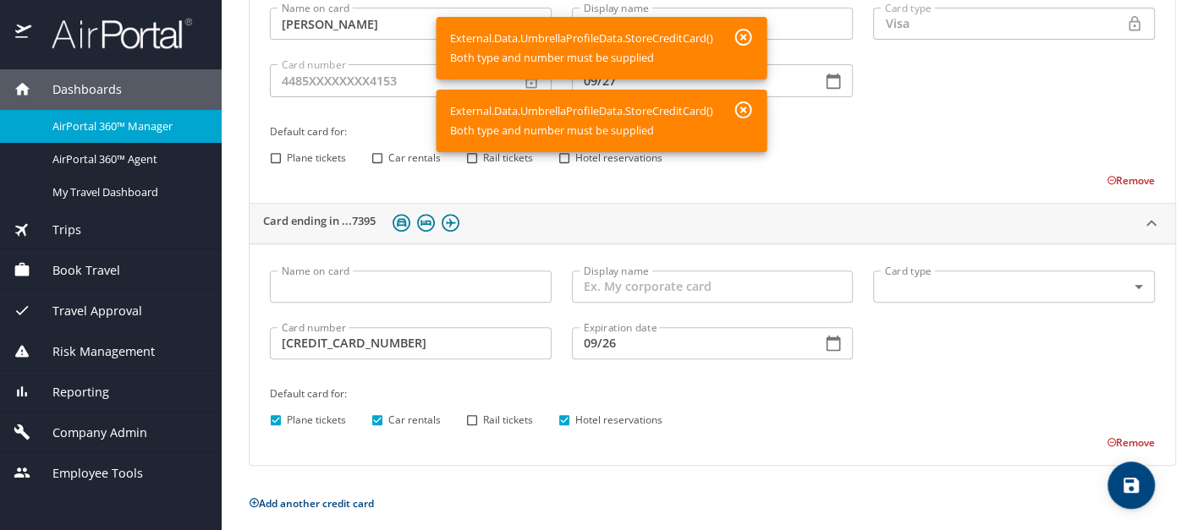
click at [1117, 490] on span "save" at bounding box center [1130, 485] width 47 height 20
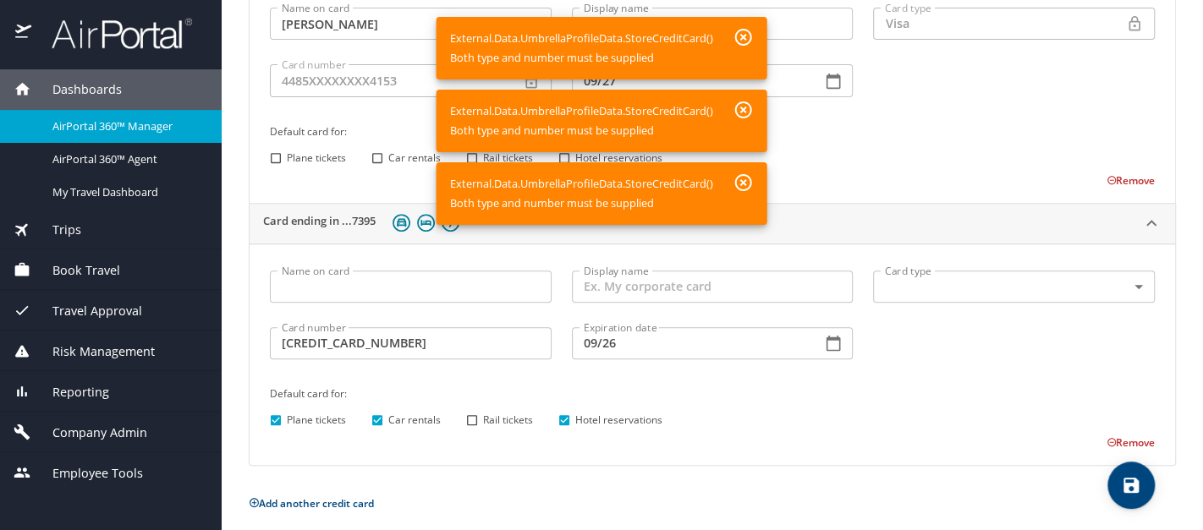
click at [749, 185] on icon "button" at bounding box center [743, 183] width 20 height 20
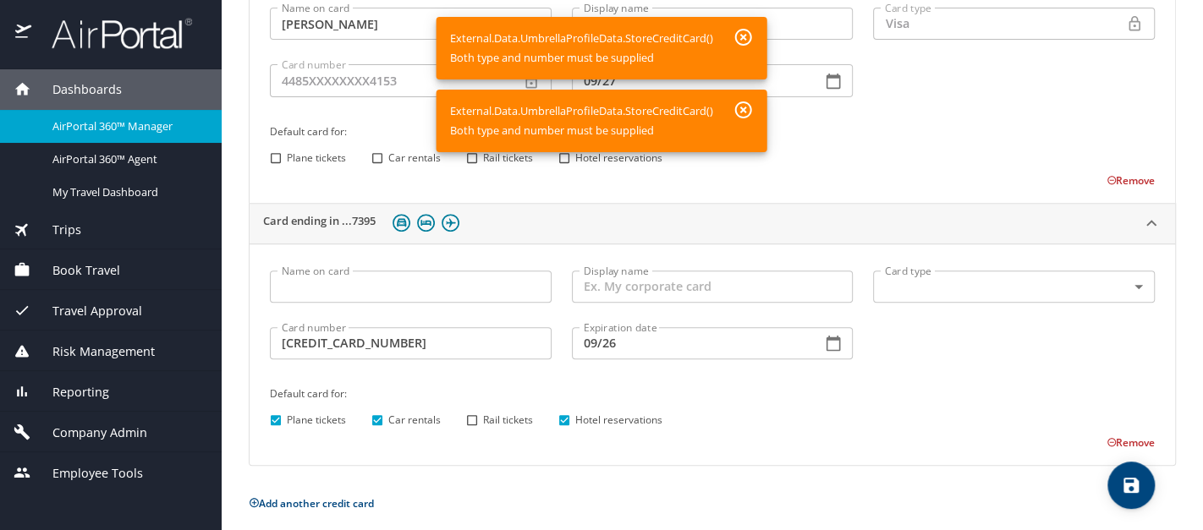
click at [745, 107] on icon "button" at bounding box center [743, 110] width 17 height 17
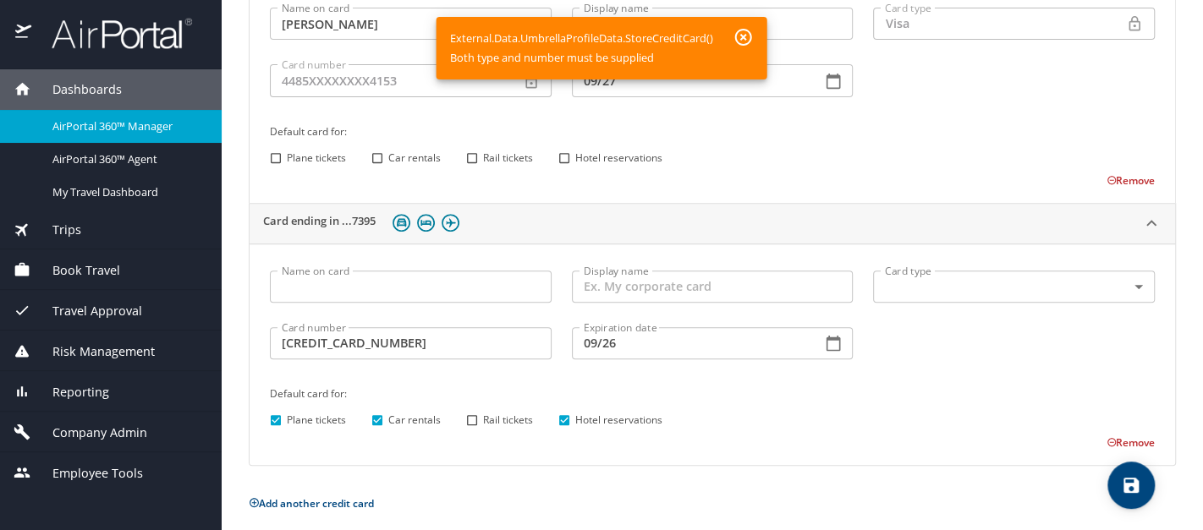
click at [740, 33] on icon "button" at bounding box center [743, 37] width 20 height 20
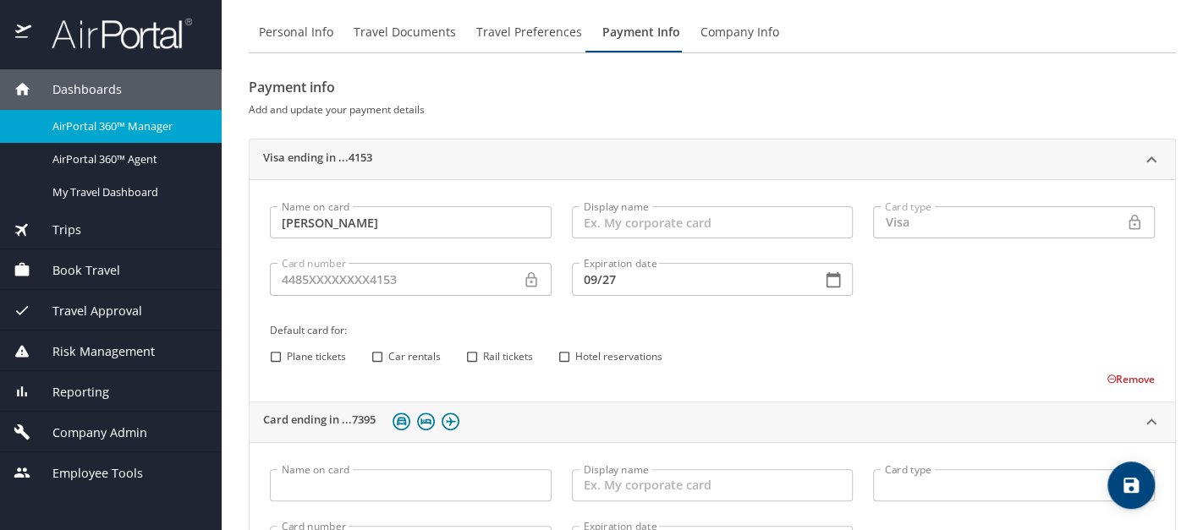
scroll to position [0, 0]
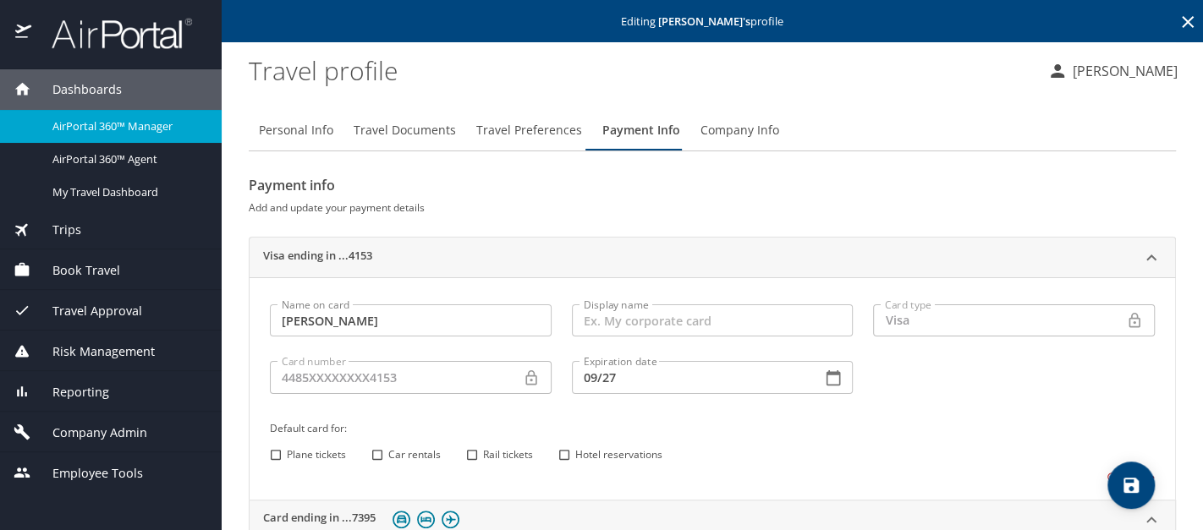
click at [107, 431] on span "Company Admin" at bounding box center [89, 433] width 116 height 19
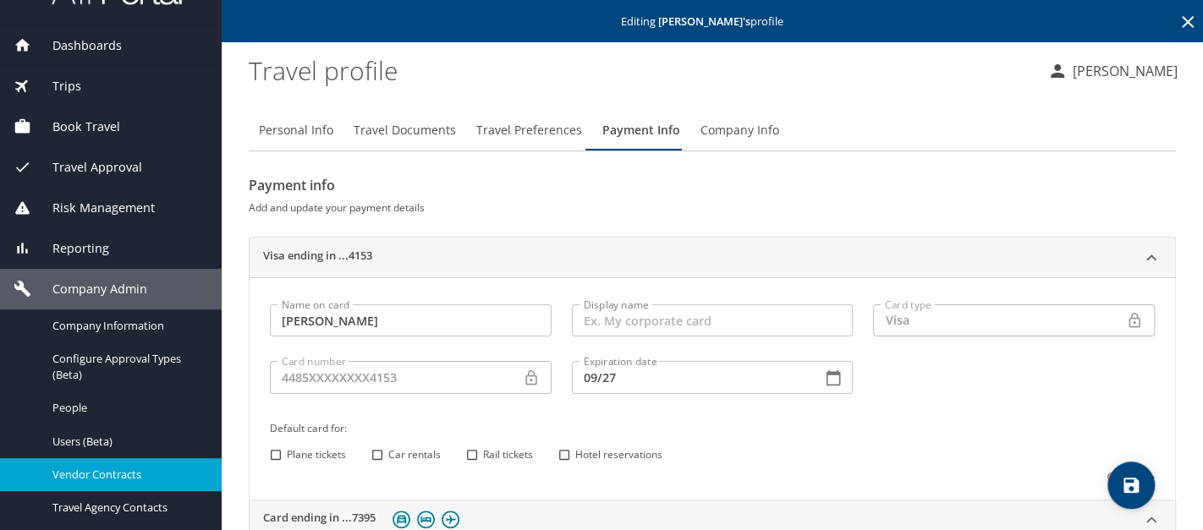
scroll to position [85, 0]
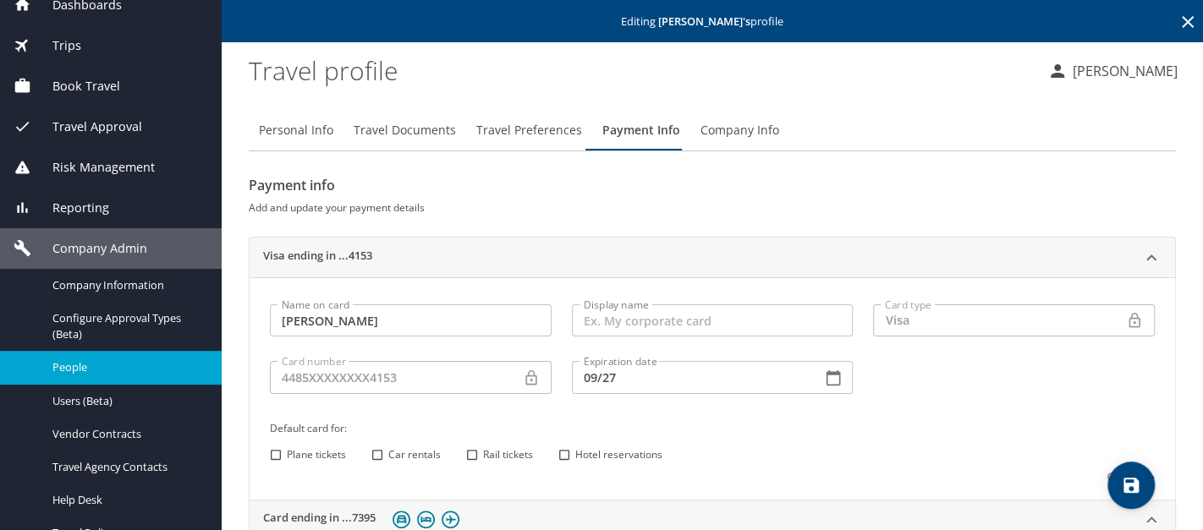
click at [107, 371] on span "People" at bounding box center [126, 368] width 149 height 16
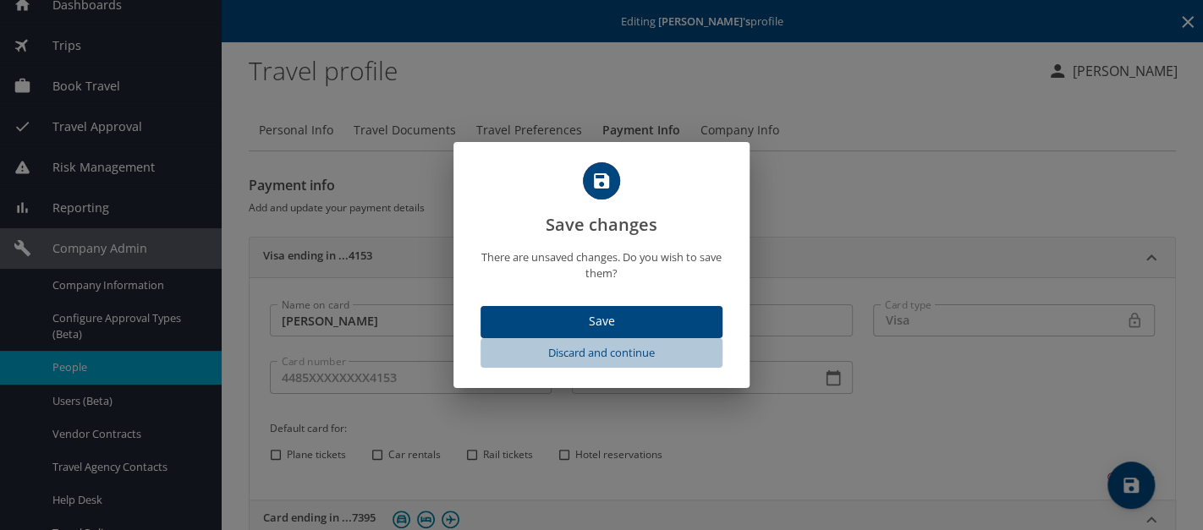
click at [581, 354] on span "Discard and continue" at bounding box center [601, 352] width 228 height 19
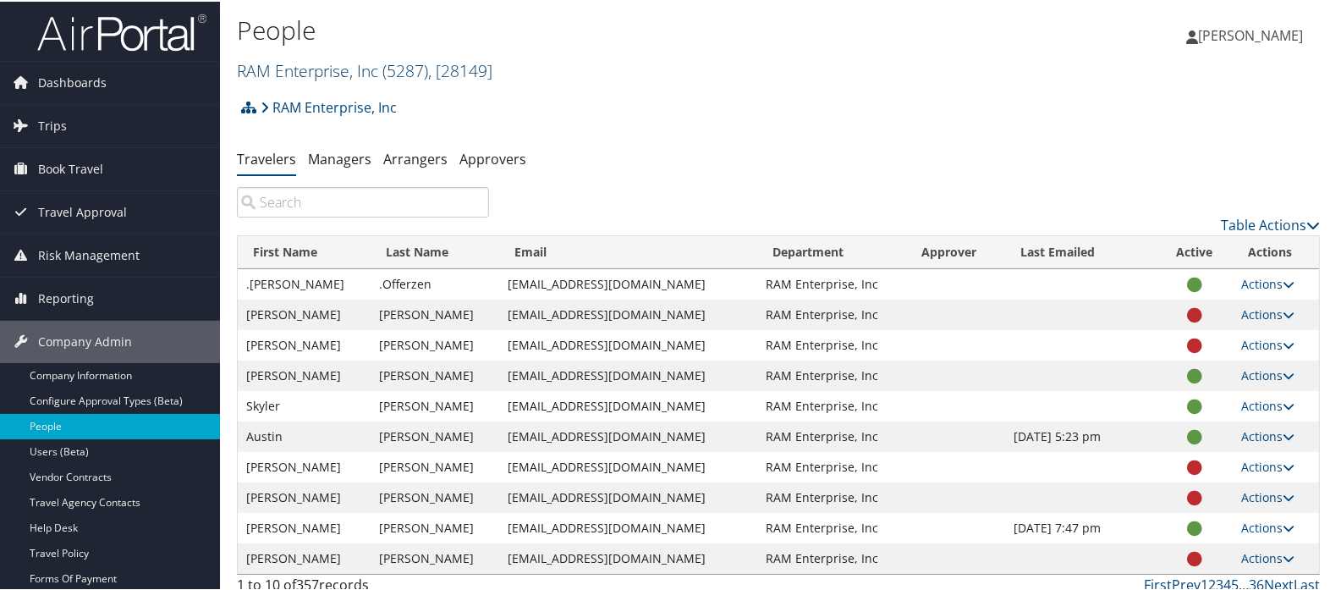
click at [364, 74] on link "RAM Enterprise, Inc ( 5287 ) , [ 28149 ]" at bounding box center [364, 69] width 255 height 23
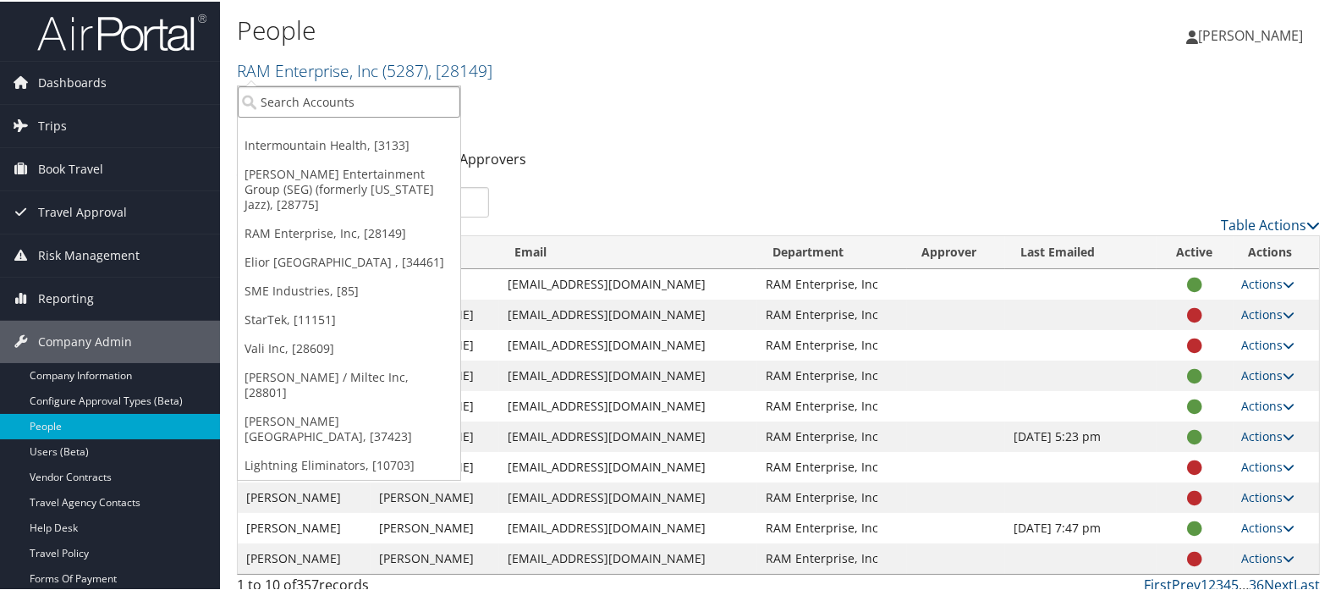
click at [360, 103] on input "search" at bounding box center [349, 100] width 222 height 31
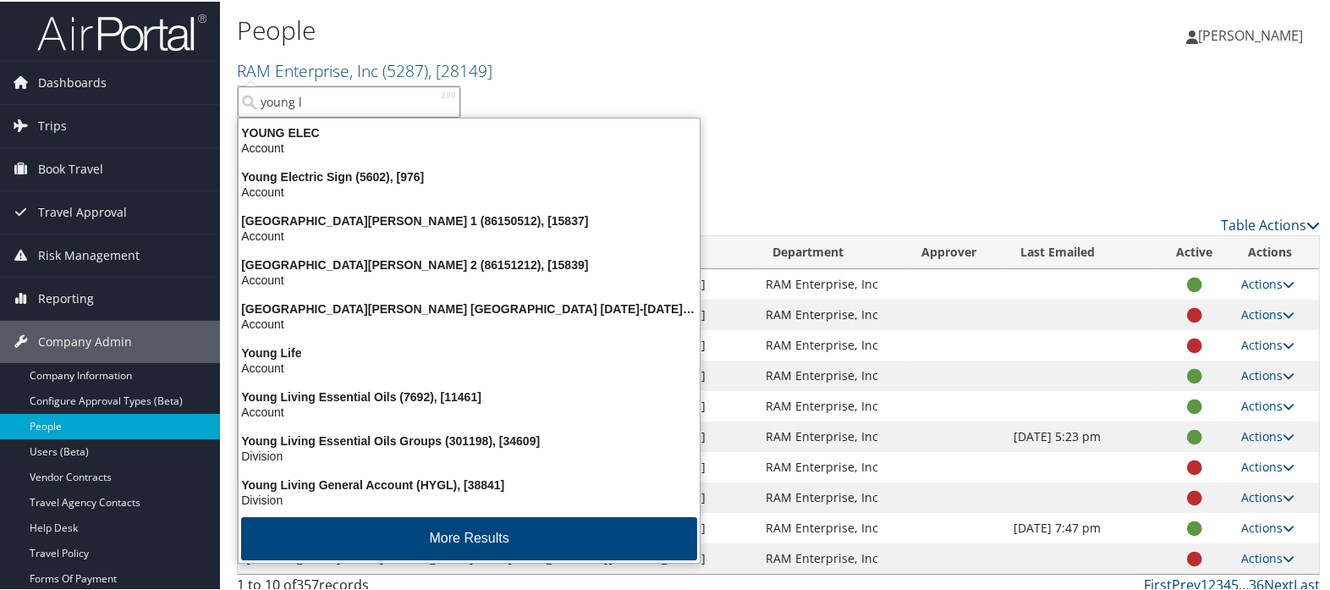
type input "young li"
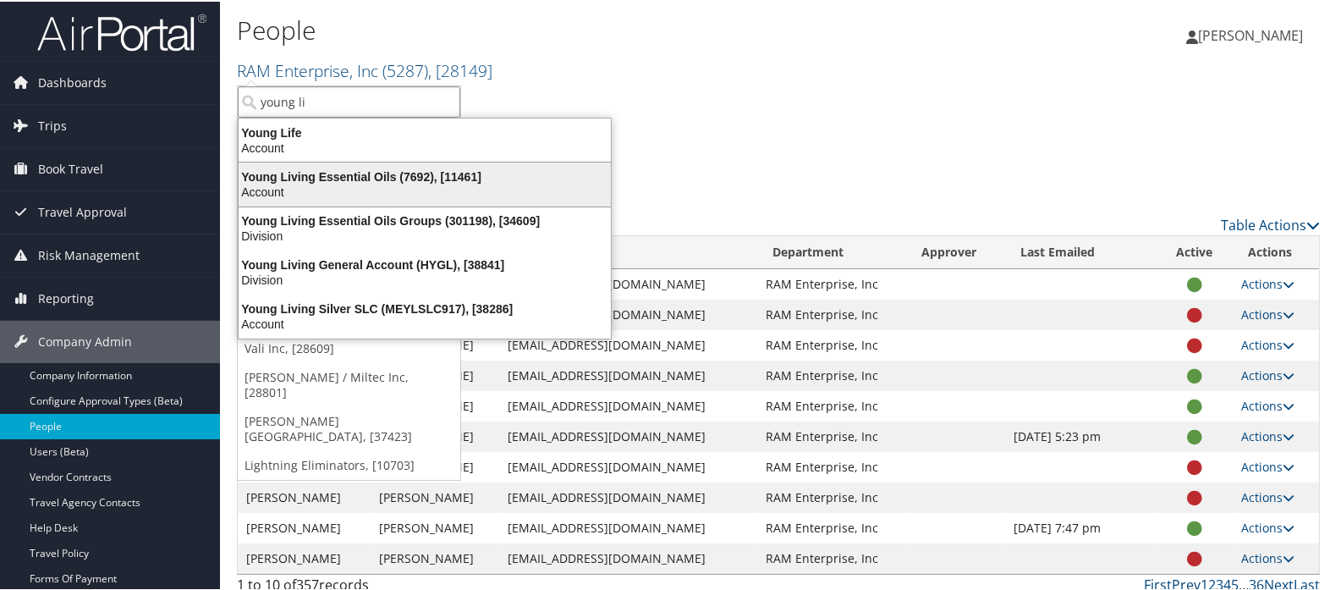
click at [371, 167] on div "Young Living Essential Oils (7692), [11461]" at bounding box center [424, 174] width 393 height 15
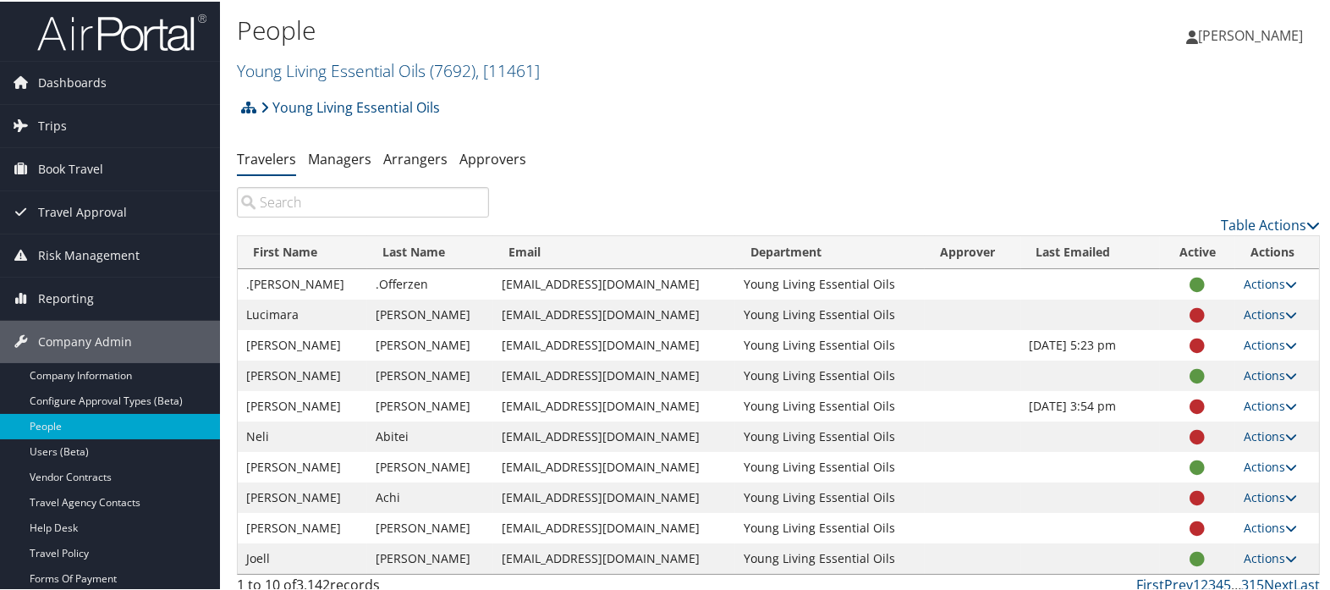
click at [410, 195] on input "search" at bounding box center [363, 200] width 252 height 30
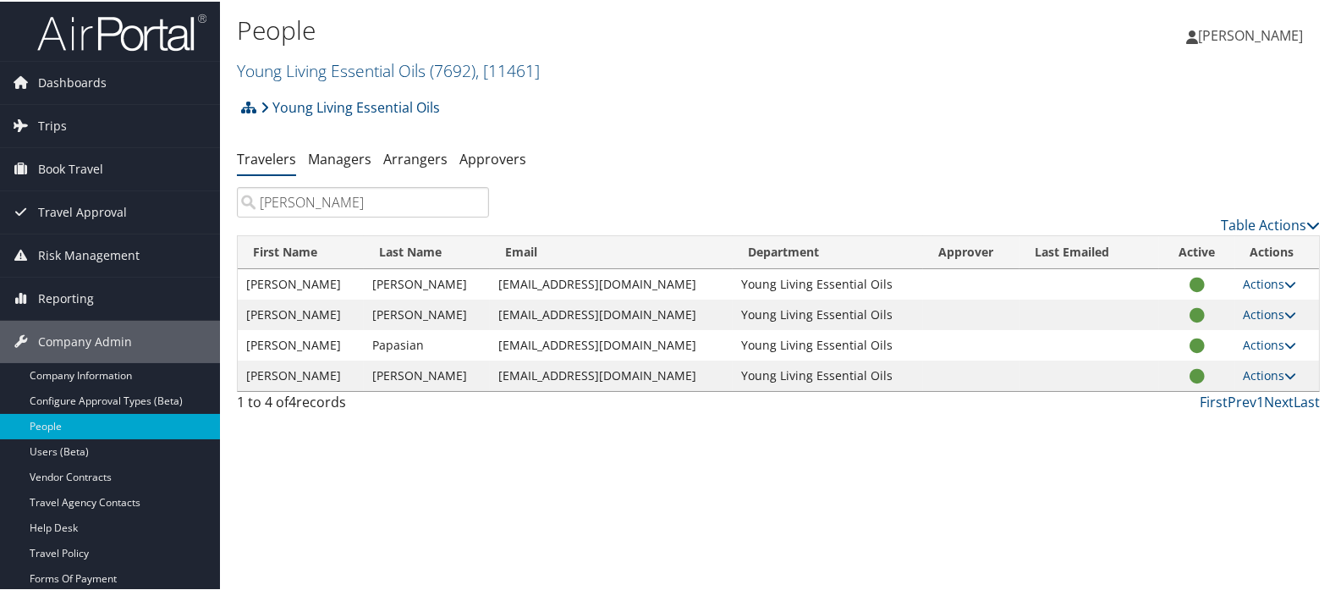
click at [283, 195] on input "samantha s" at bounding box center [363, 200] width 252 height 30
click at [360, 200] on input "Samantha s" at bounding box center [363, 200] width 252 height 30
click at [373, 196] on input "Samantha s" at bounding box center [363, 200] width 252 height 30
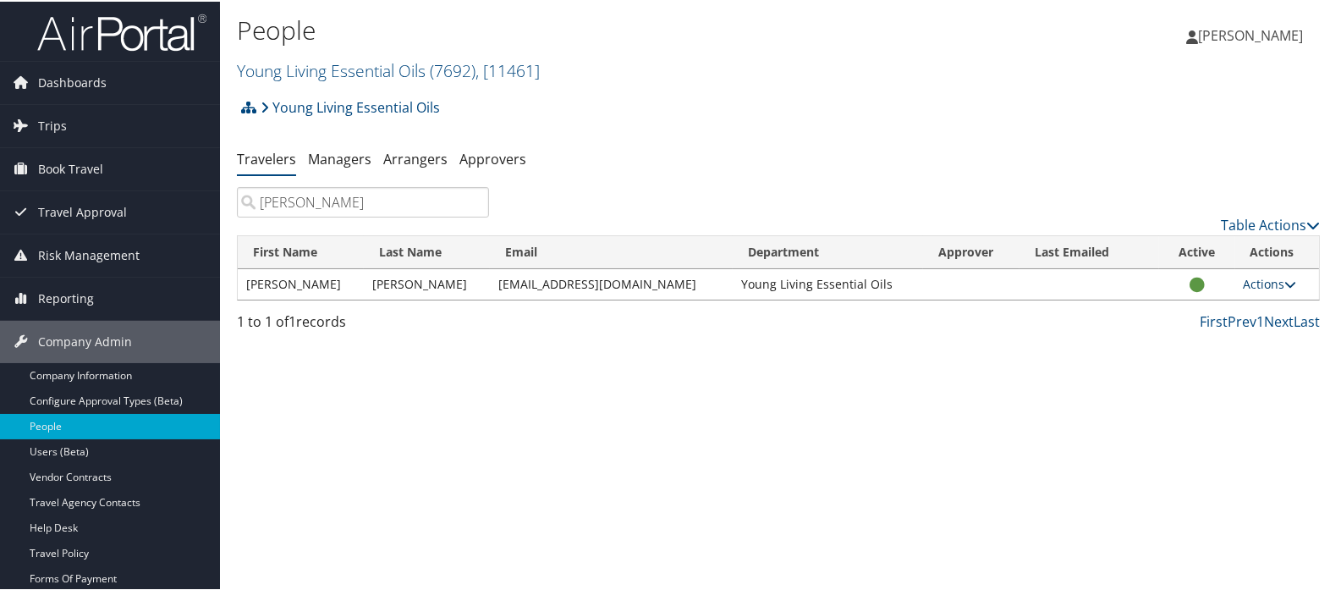
type input "Samantha ku"
click at [1285, 281] on icon at bounding box center [1291, 283] width 12 height 12
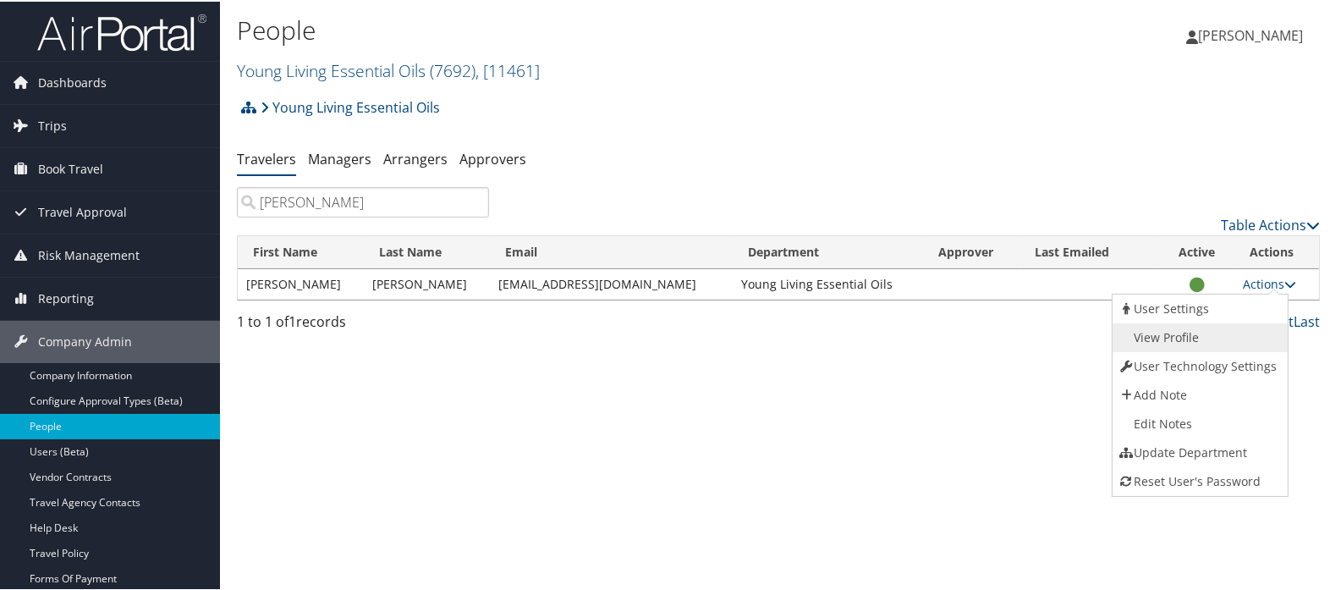
click at [1243, 347] on link "View Profile" at bounding box center [1198, 335] width 172 height 29
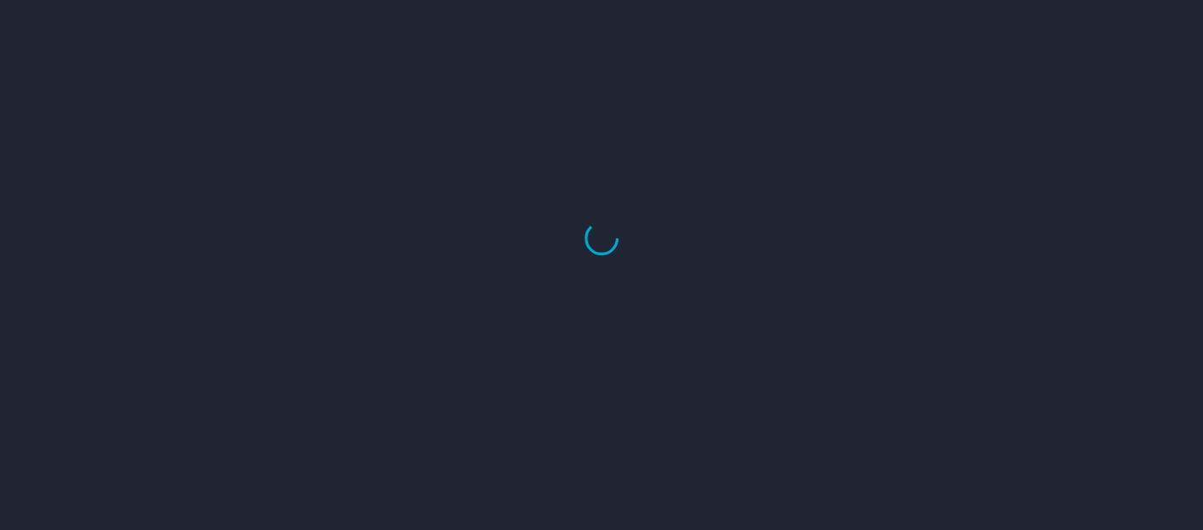
select select "US"
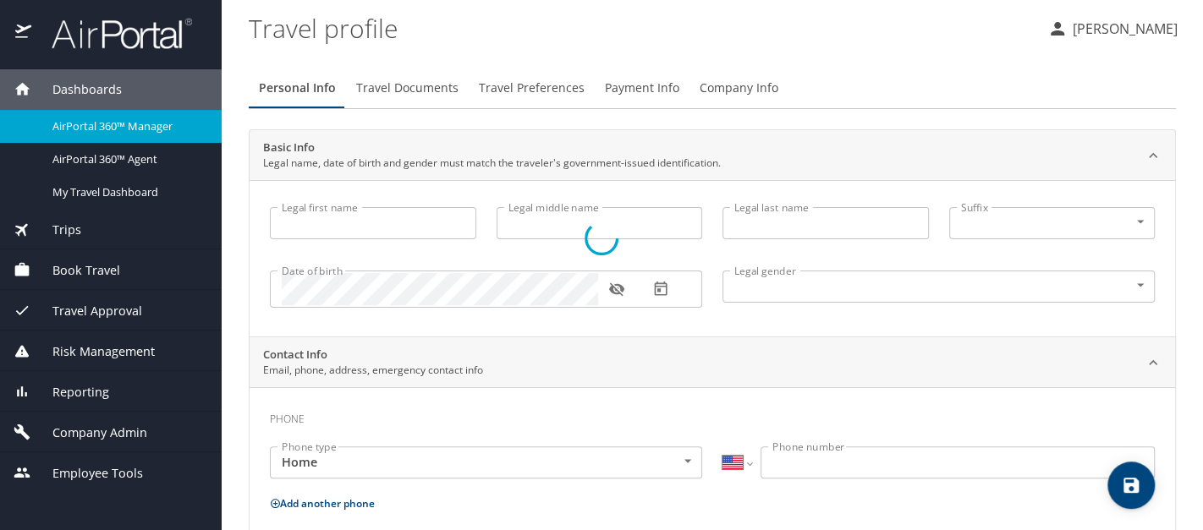
type input "[PERSON_NAME]"
type input "[DEMOGRAPHIC_DATA]"
select select "US"
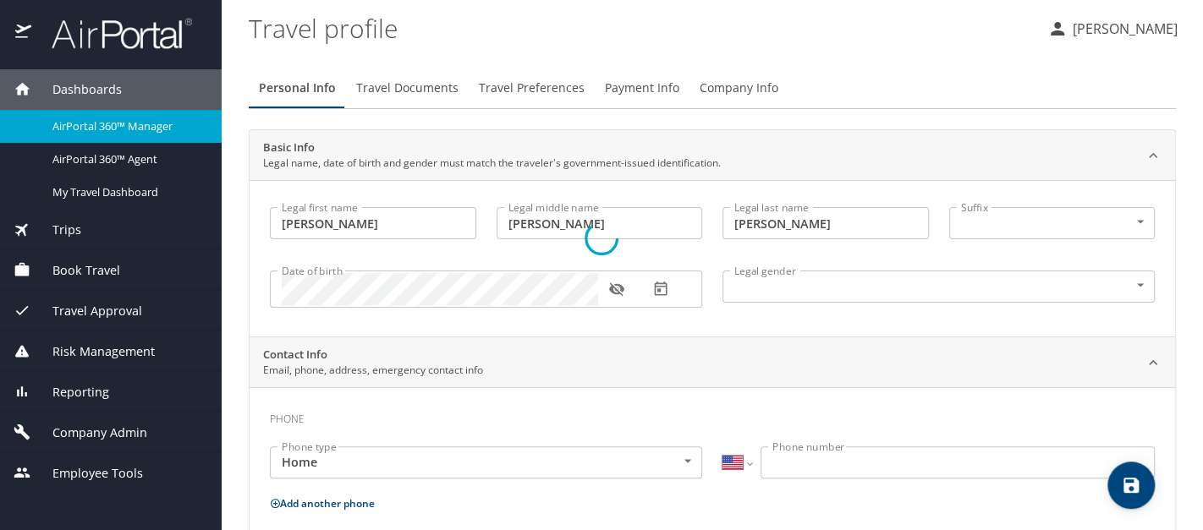
select select "US"
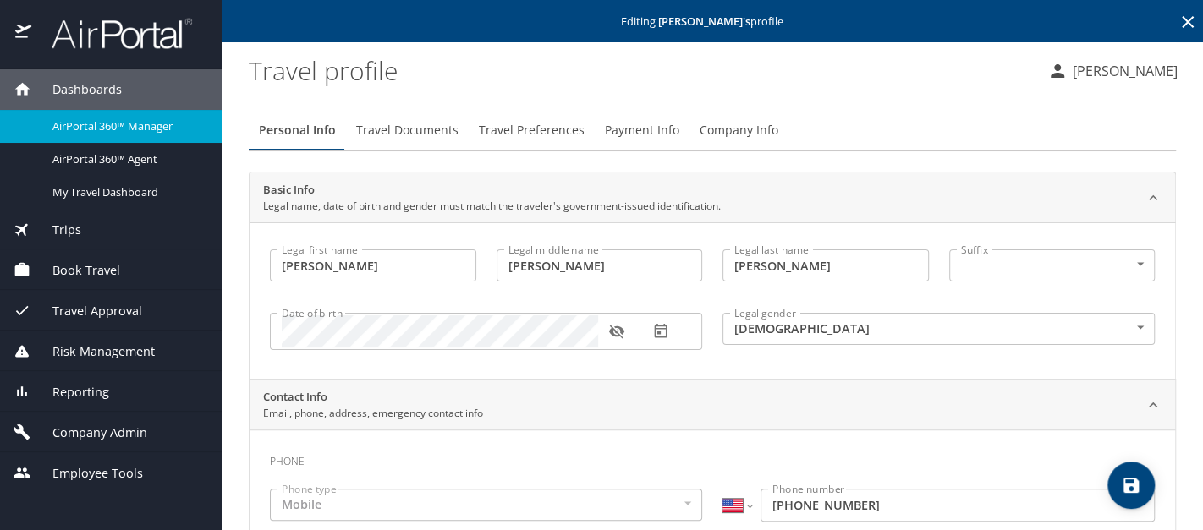
click at [397, 126] on span "Travel Documents" at bounding box center [407, 130] width 102 height 21
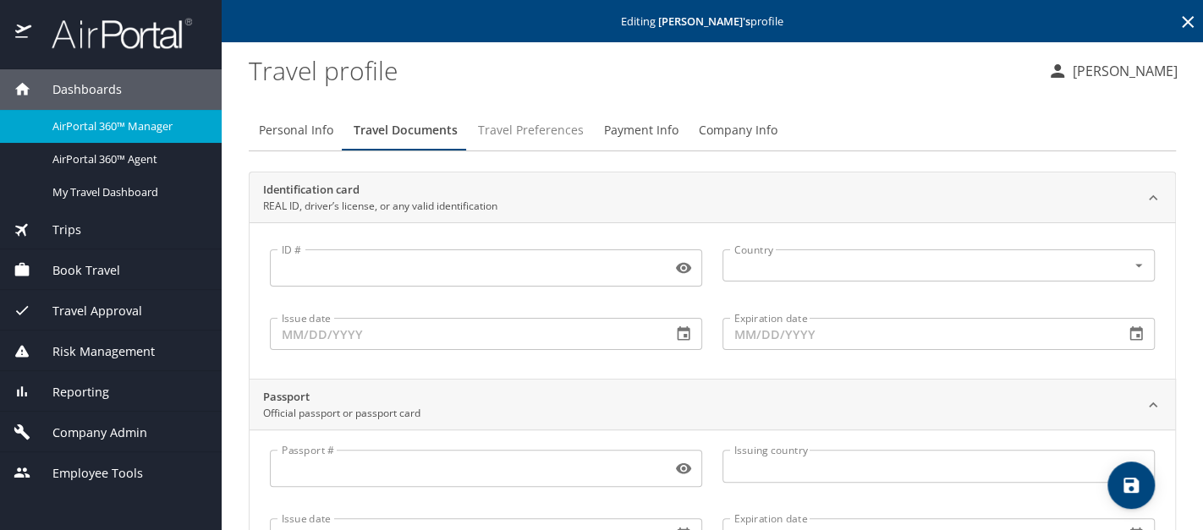
click at [510, 128] on span "Travel Preferences" at bounding box center [531, 130] width 106 height 21
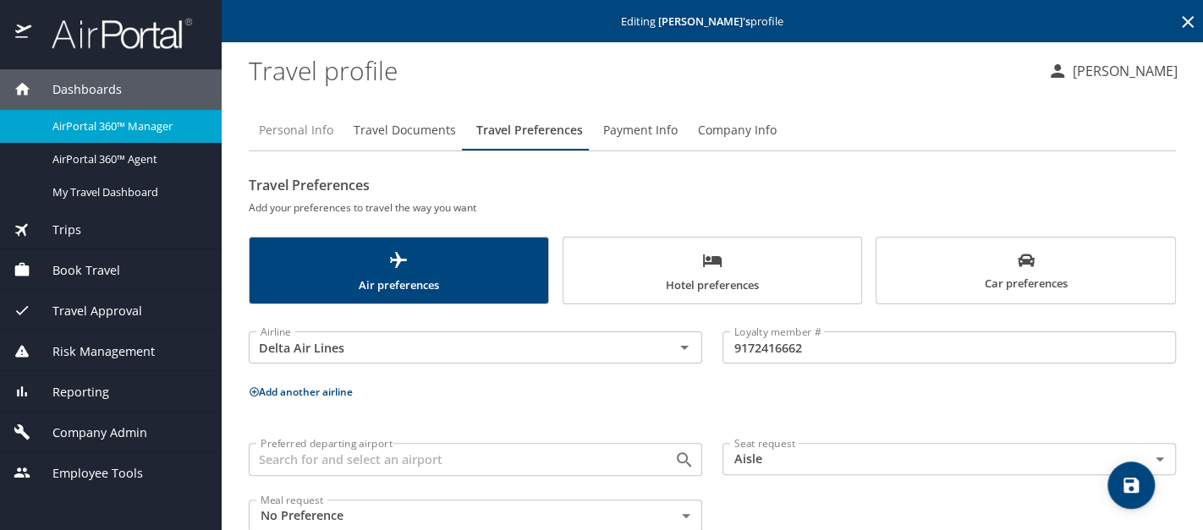
click at [303, 128] on span "Personal Info" at bounding box center [296, 130] width 74 height 21
select select "US"
